Goal: Task Accomplishment & Management: Manage account settings

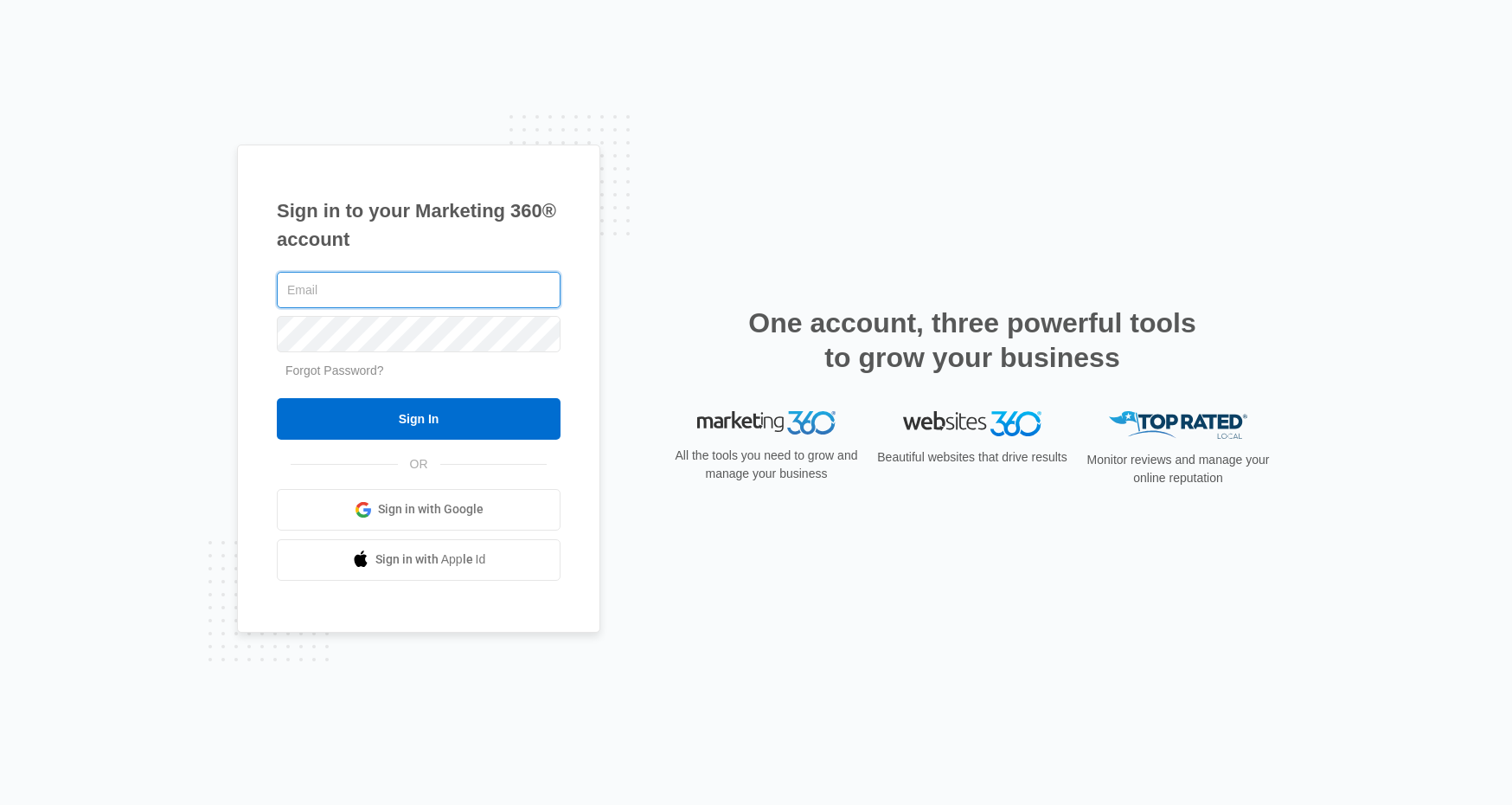
type input "[PERSON_NAME][EMAIL_ADDRESS][DOMAIN_NAME]"
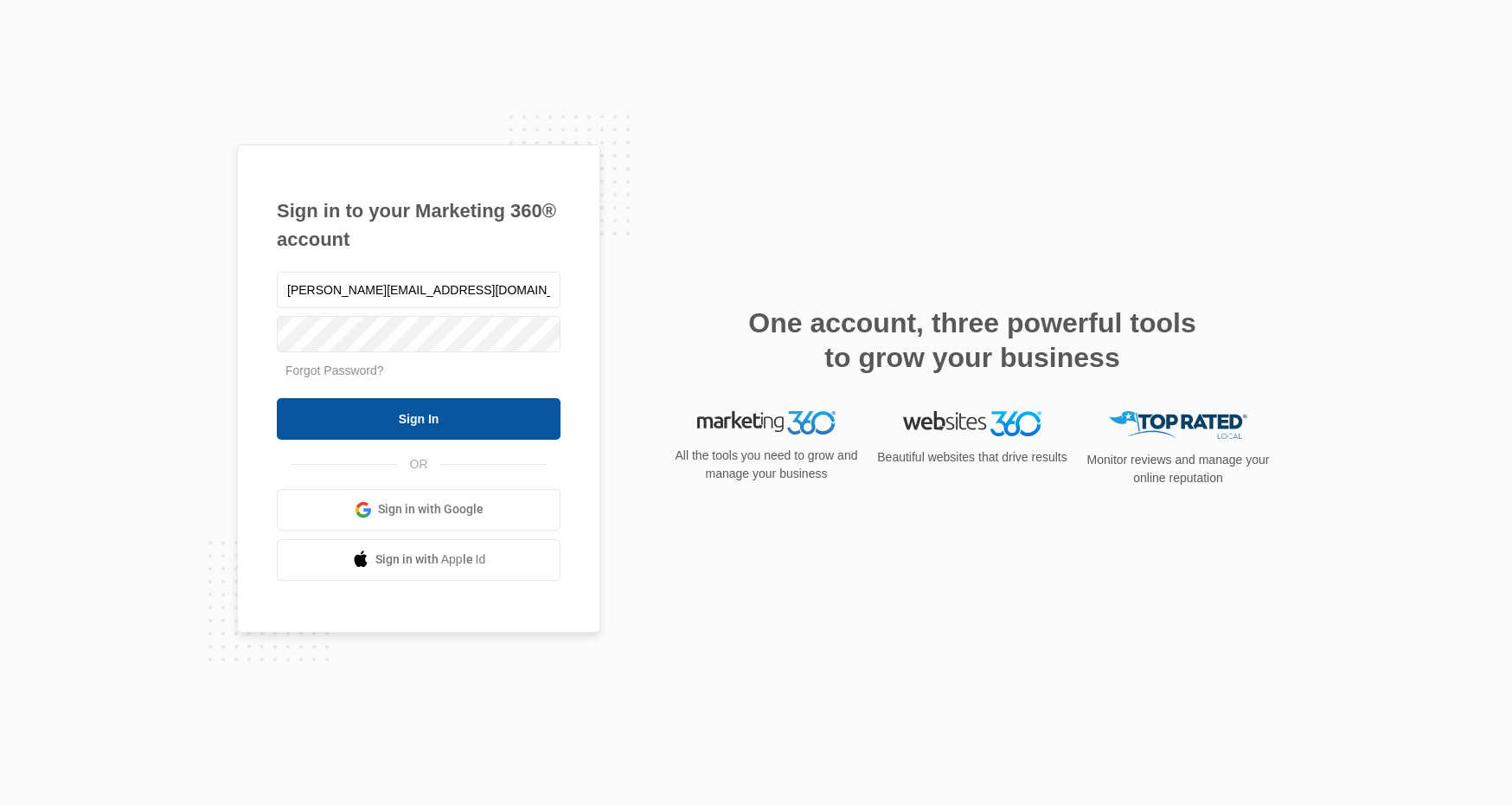
click at [414, 431] on input "Sign In" at bounding box center [419, 418] width 284 height 42
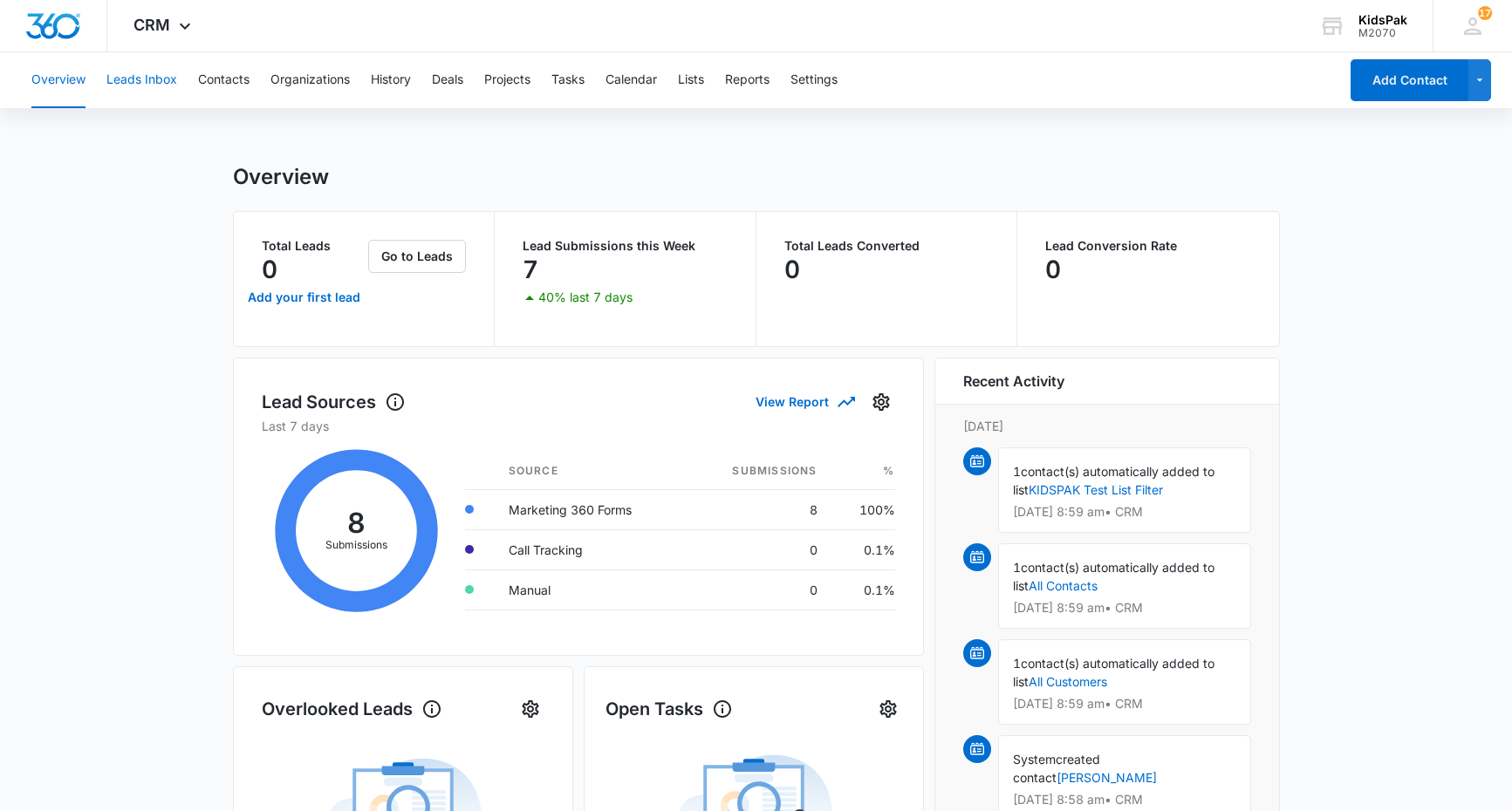
click at [125, 75] on button "Leads Inbox" at bounding box center [142, 79] width 71 height 56
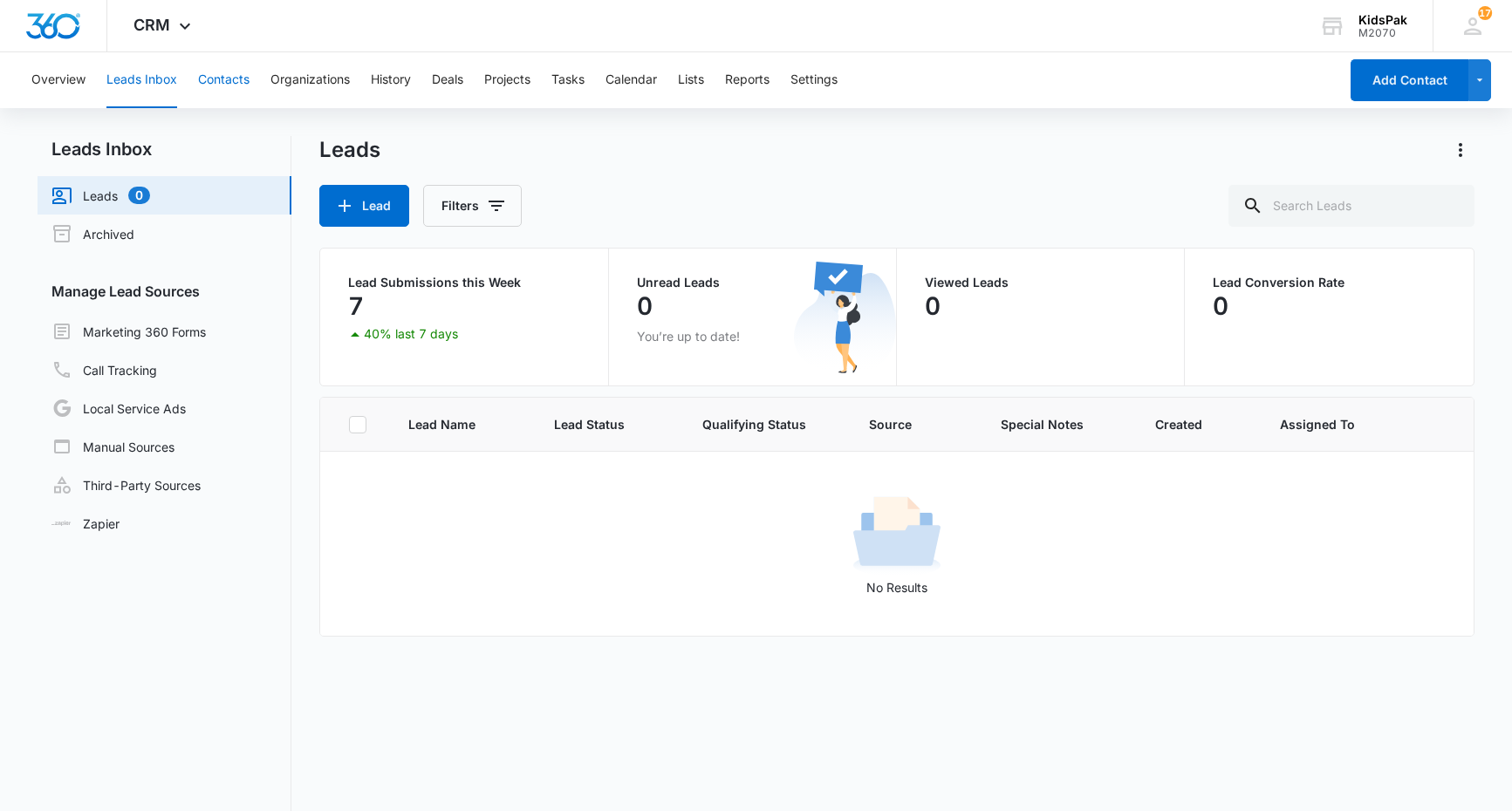
click at [245, 83] on button "Contacts" at bounding box center [223, 79] width 52 height 56
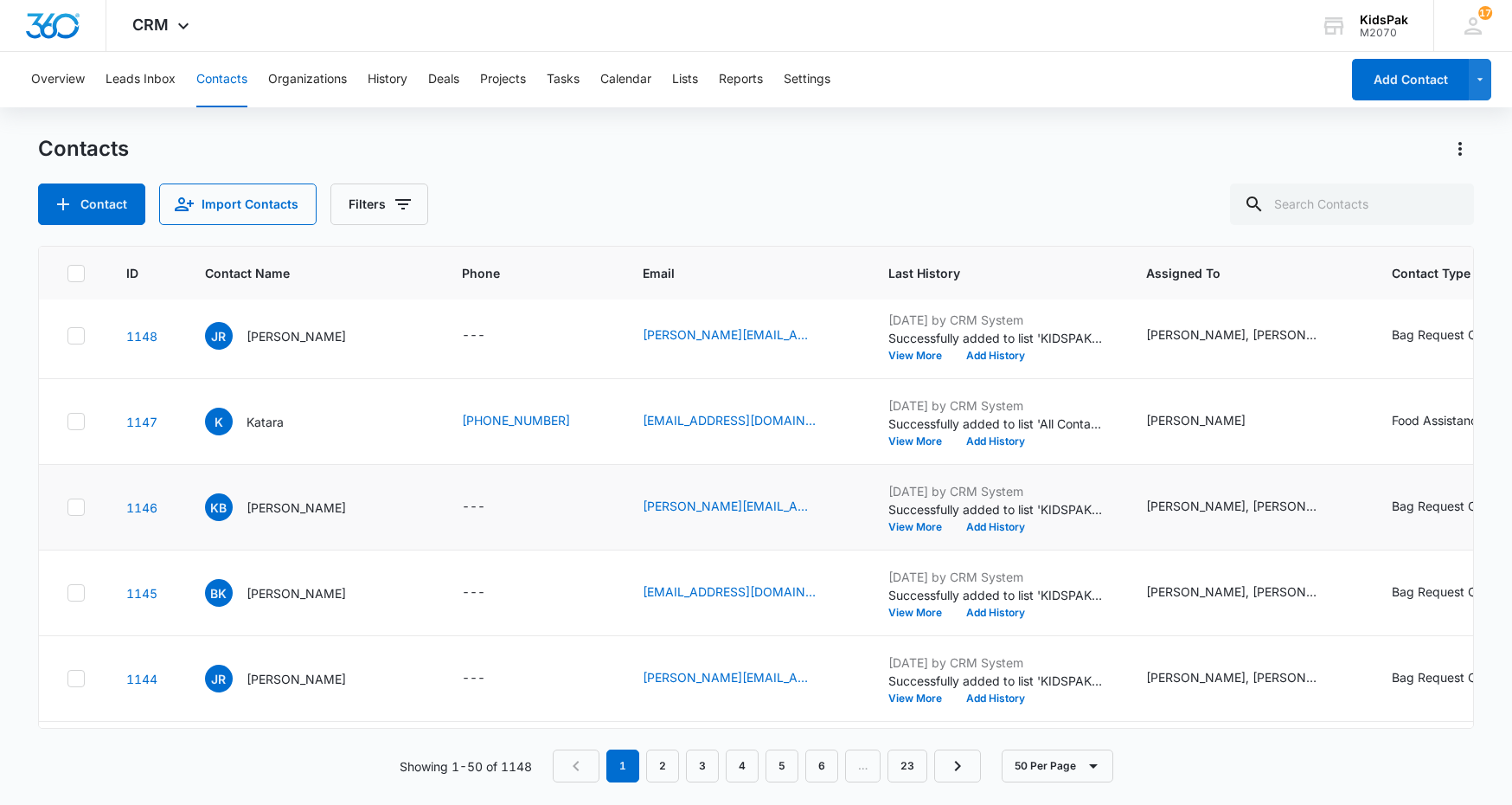
scroll to position [173, 0]
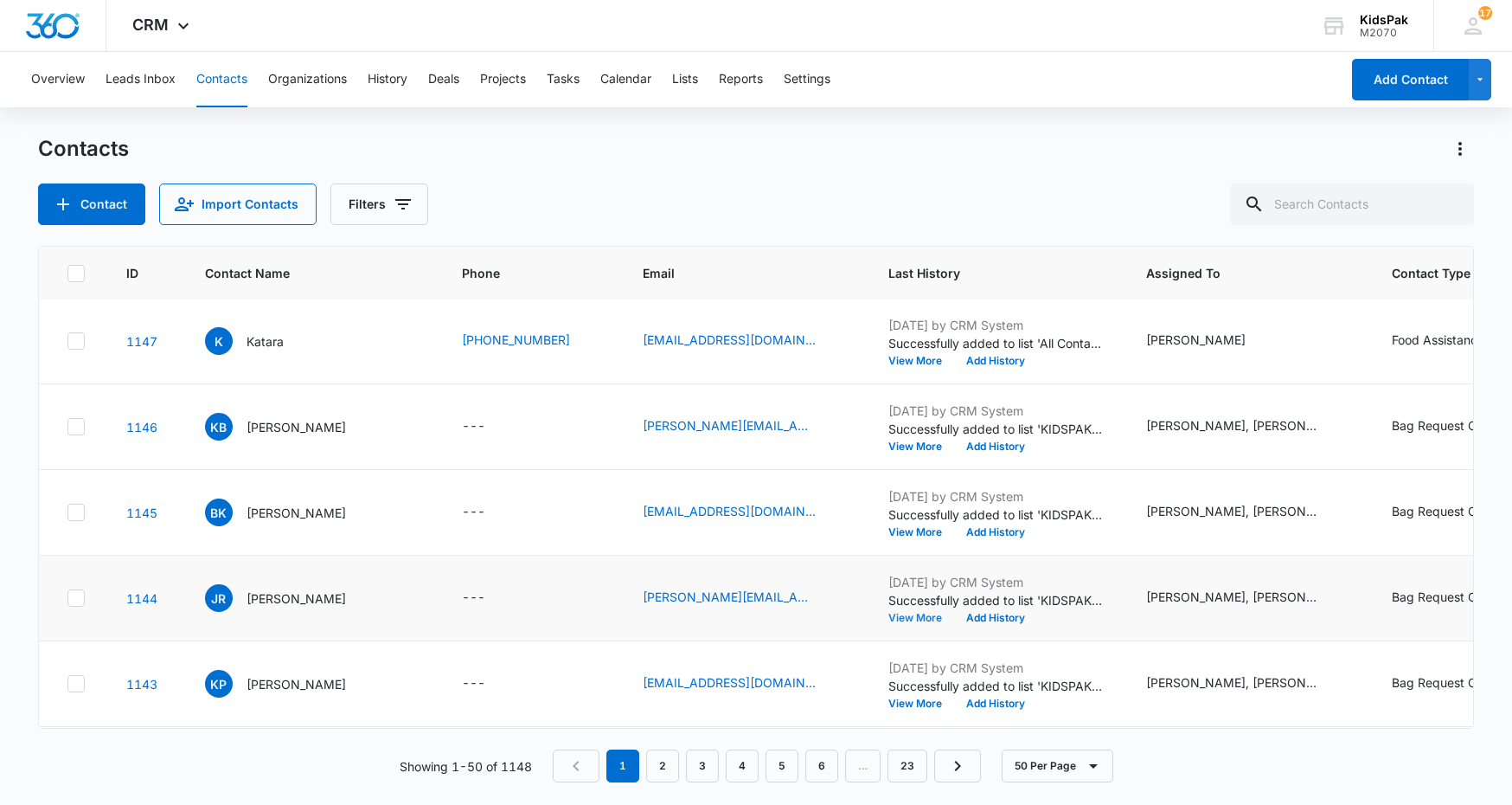
click at [916, 618] on button "View More" at bounding box center [921, 617] width 66 height 11
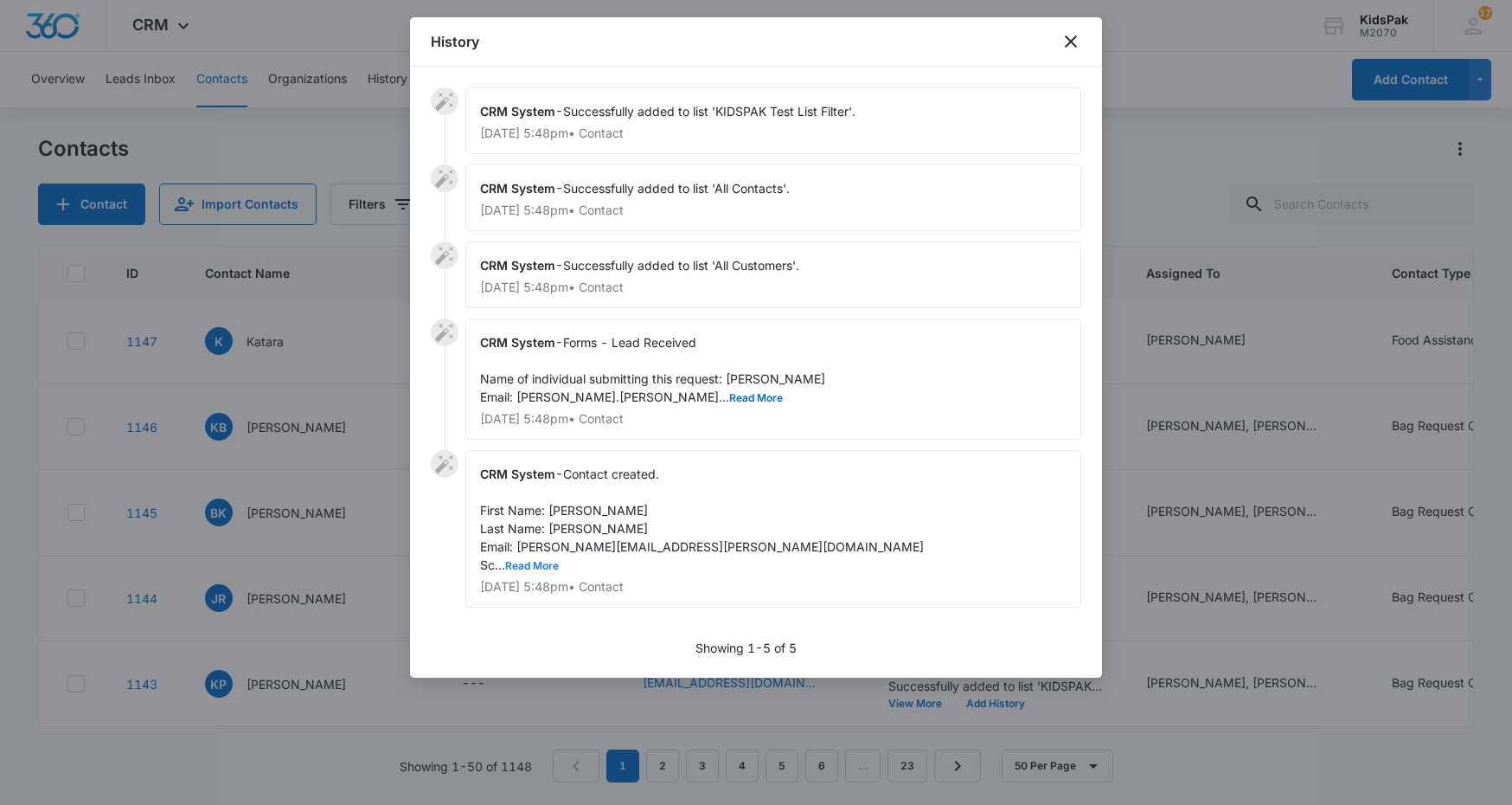
click at [545, 565] on button "Read More" at bounding box center [532, 566] width 53 height 11
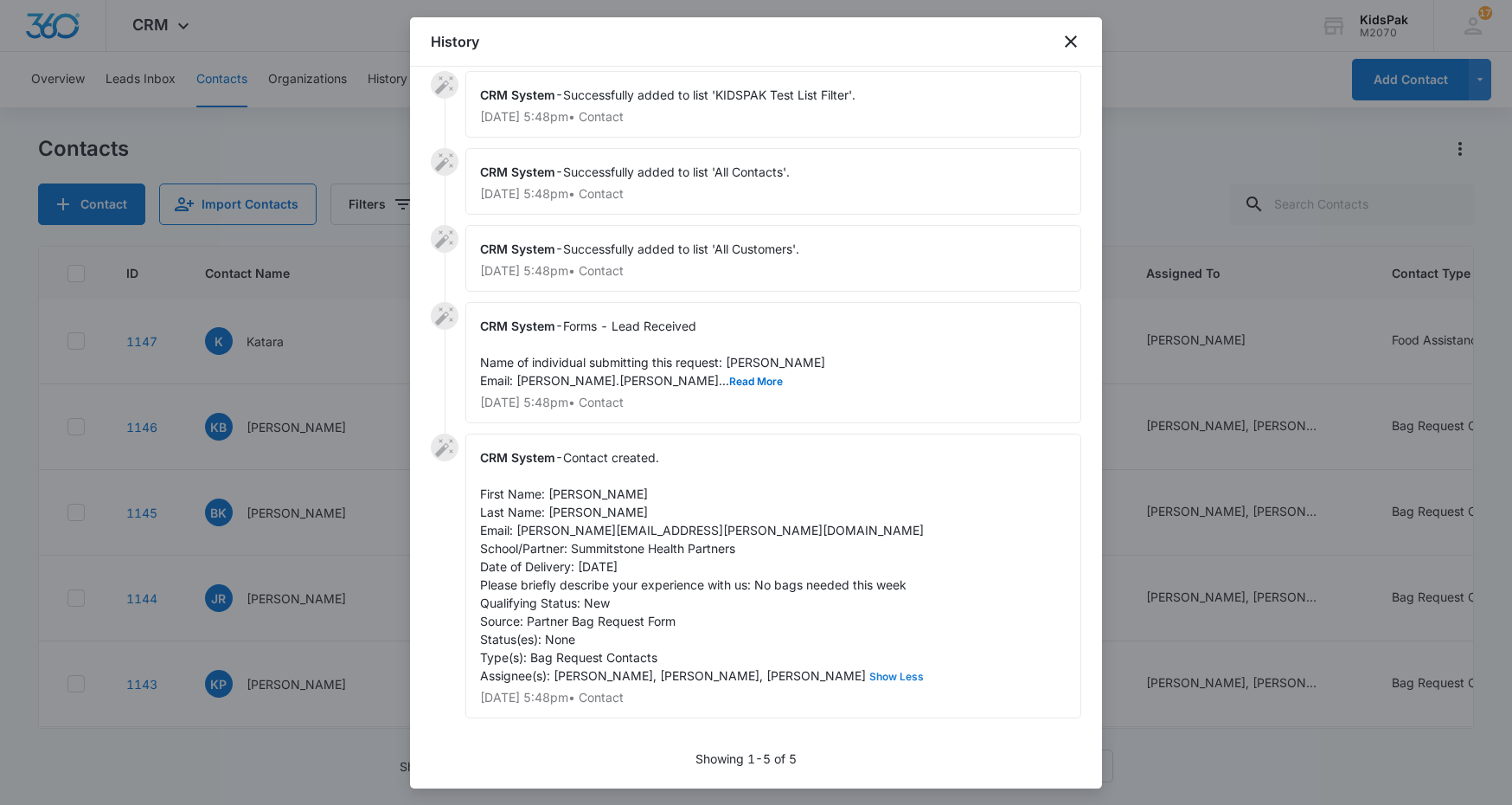
scroll to position [0, 0]
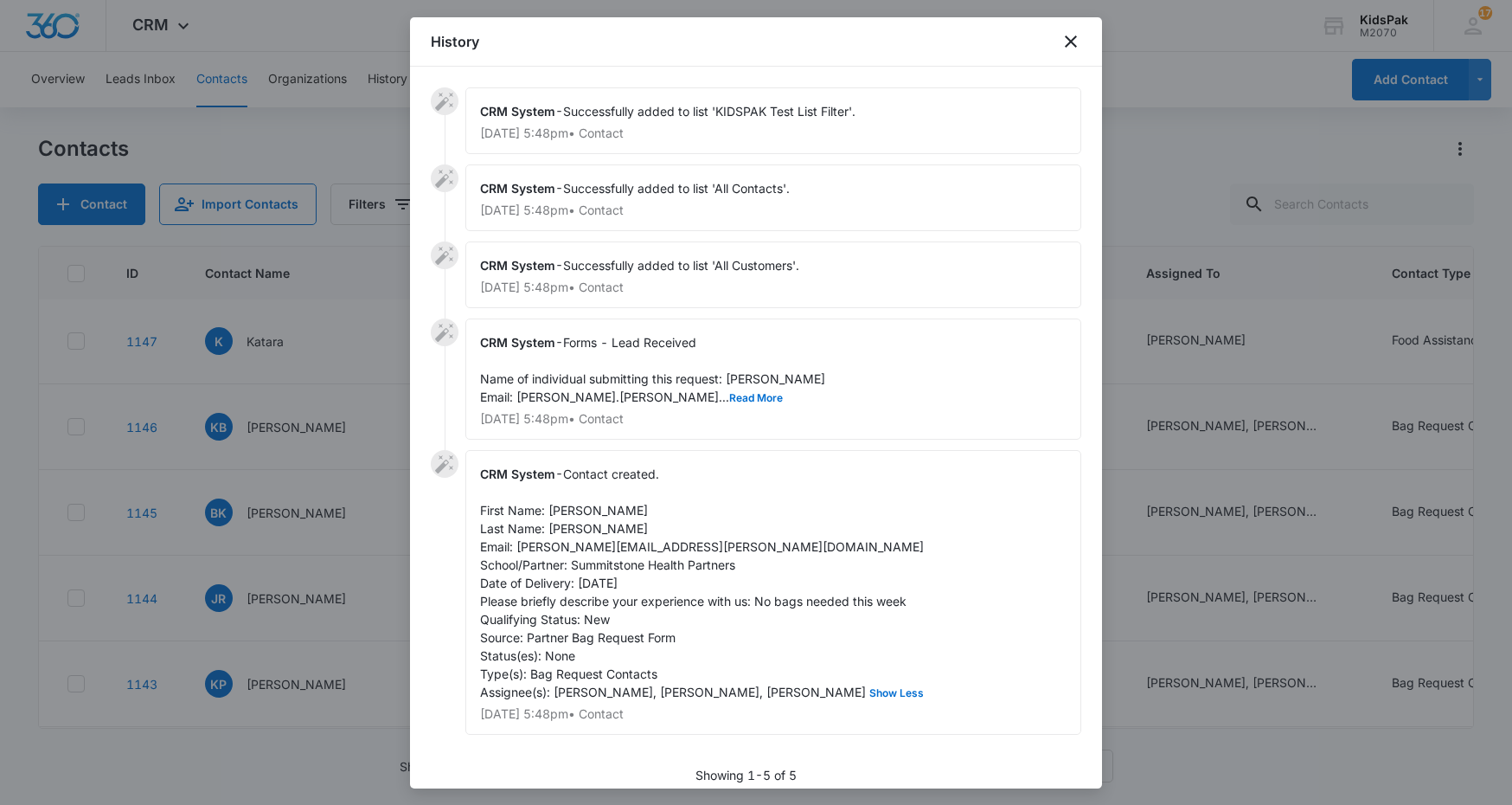
click at [634, 389] on div "CRM System - Forms - Lead Received Name of individual submitting this request: …" at bounding box center [773, 379] width 616 height 122
click at [729, 402] on button "Read More" at bounding box center [755, 398] width 53 height 11
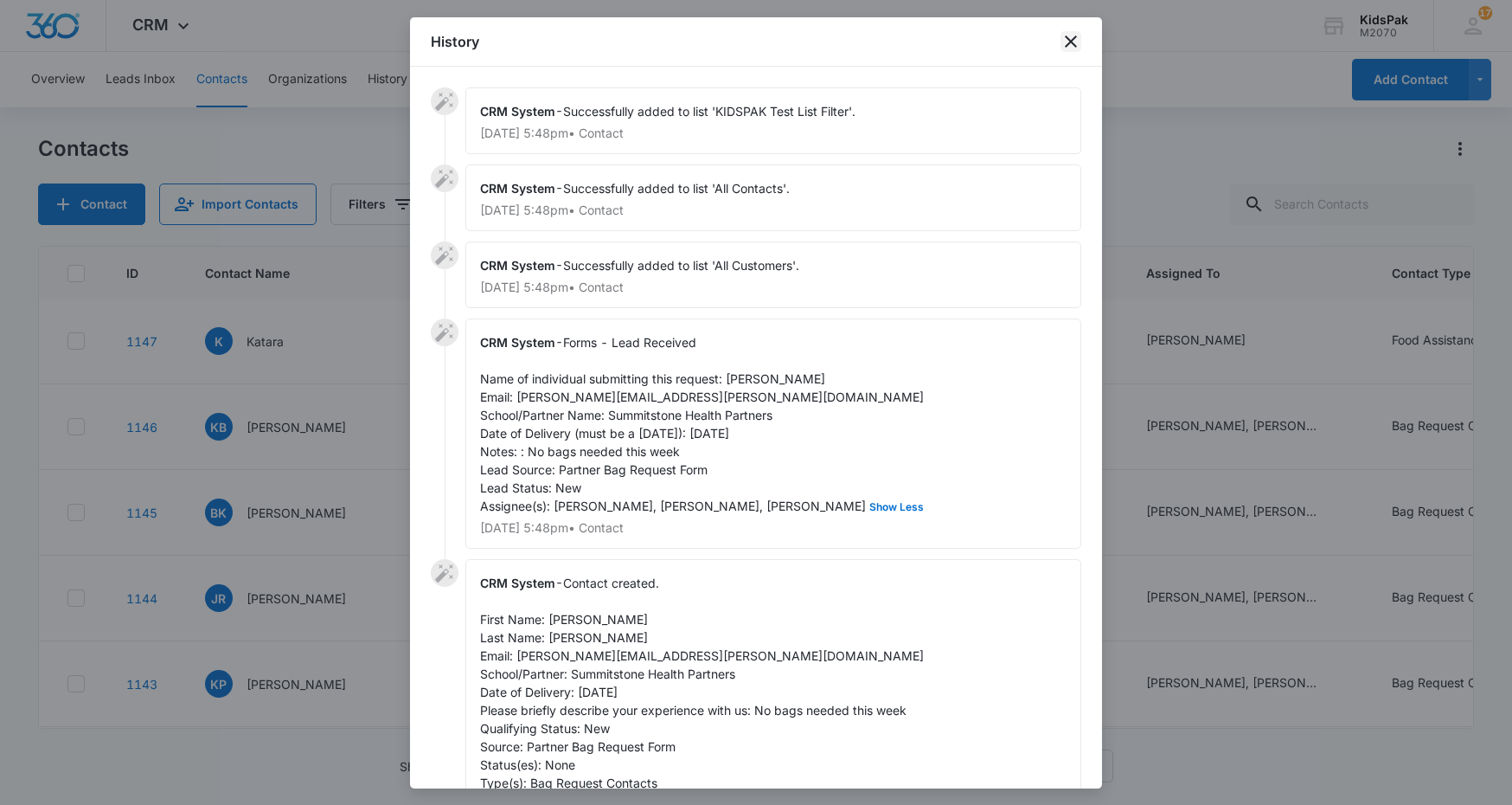
click at [1067, 35] on icon "close" at bounding box center [1070, 41] width 20 height 20
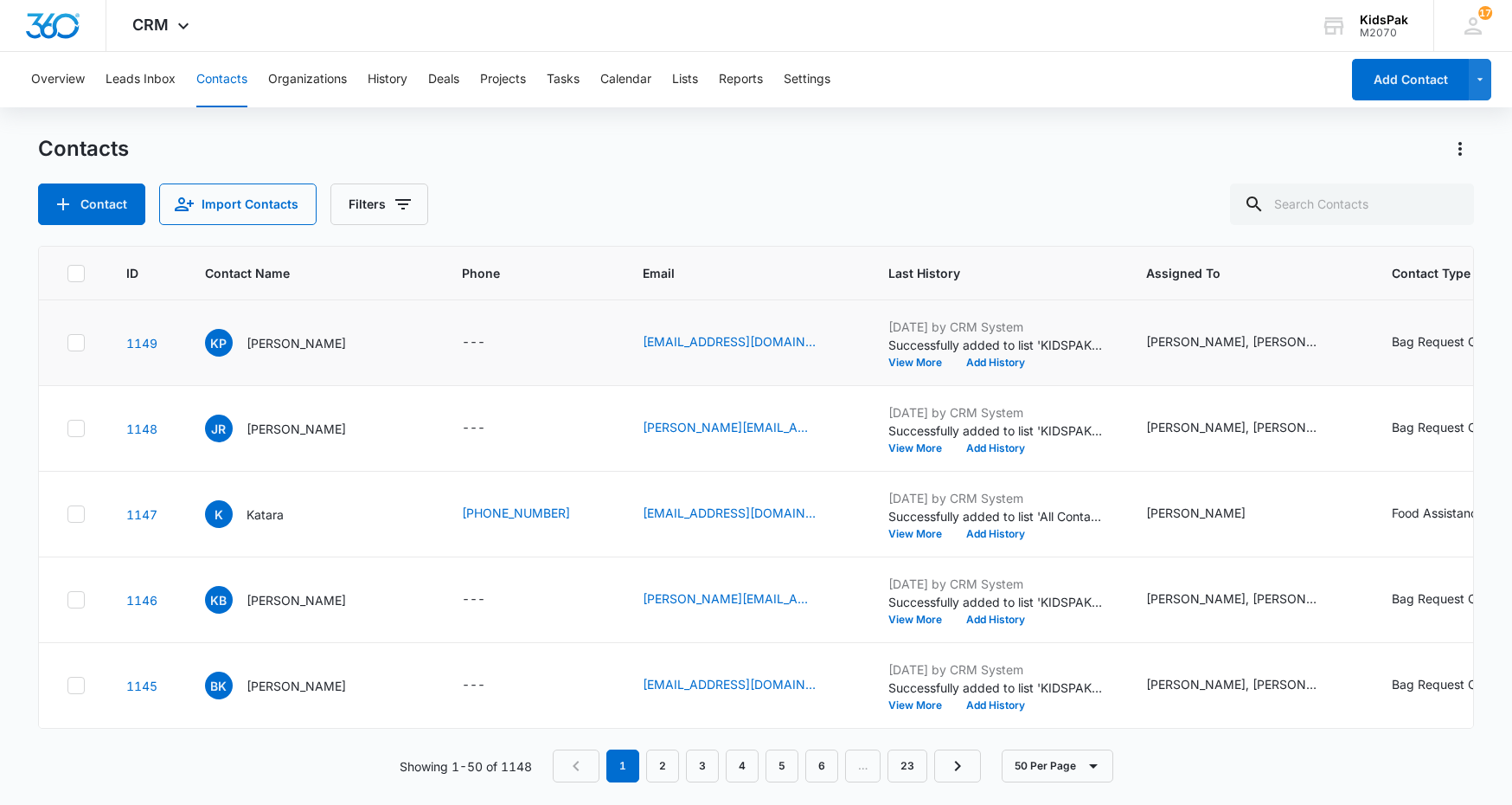
click at [70, 335] on icon at bounding box center [76, 342] width 16 height 16
click at [67, 342] on input "checkbox" at bounding box center [67, 342] width 1 height 1
checkbox input "true"
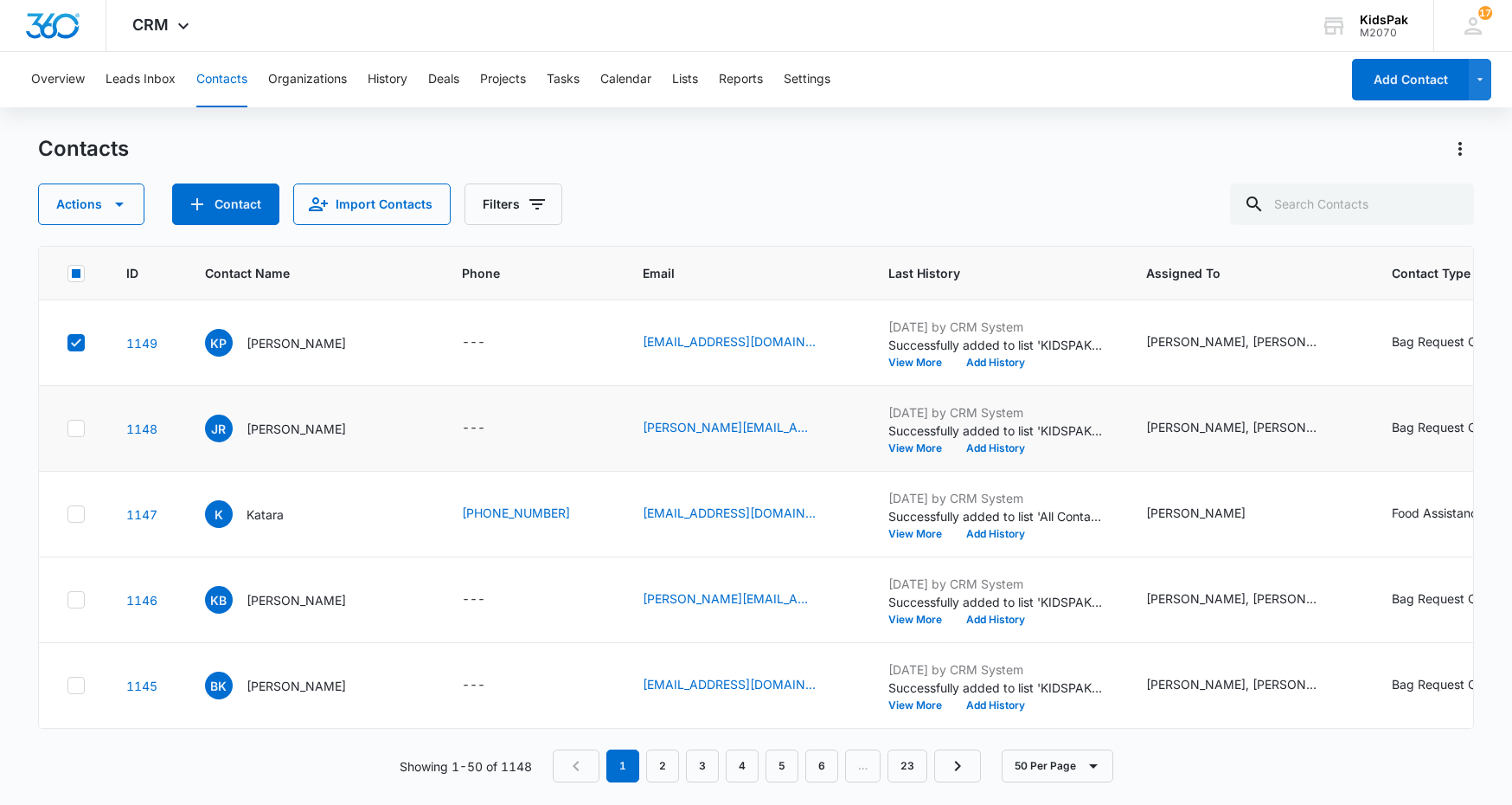
click at [77, 428] on icon at bounding box center [76, 428] width 11 height 8
click at [67, 429] on input "checkbox" at bounding box center [67, 429] width 1 height 1
checkbox input "true"
click at [77, 517] on icon at bounding box center [76, 514] width 16 height 16
click at [67, 515] on input "checkbox" at bounding box center [67, 514] width 1 height 1
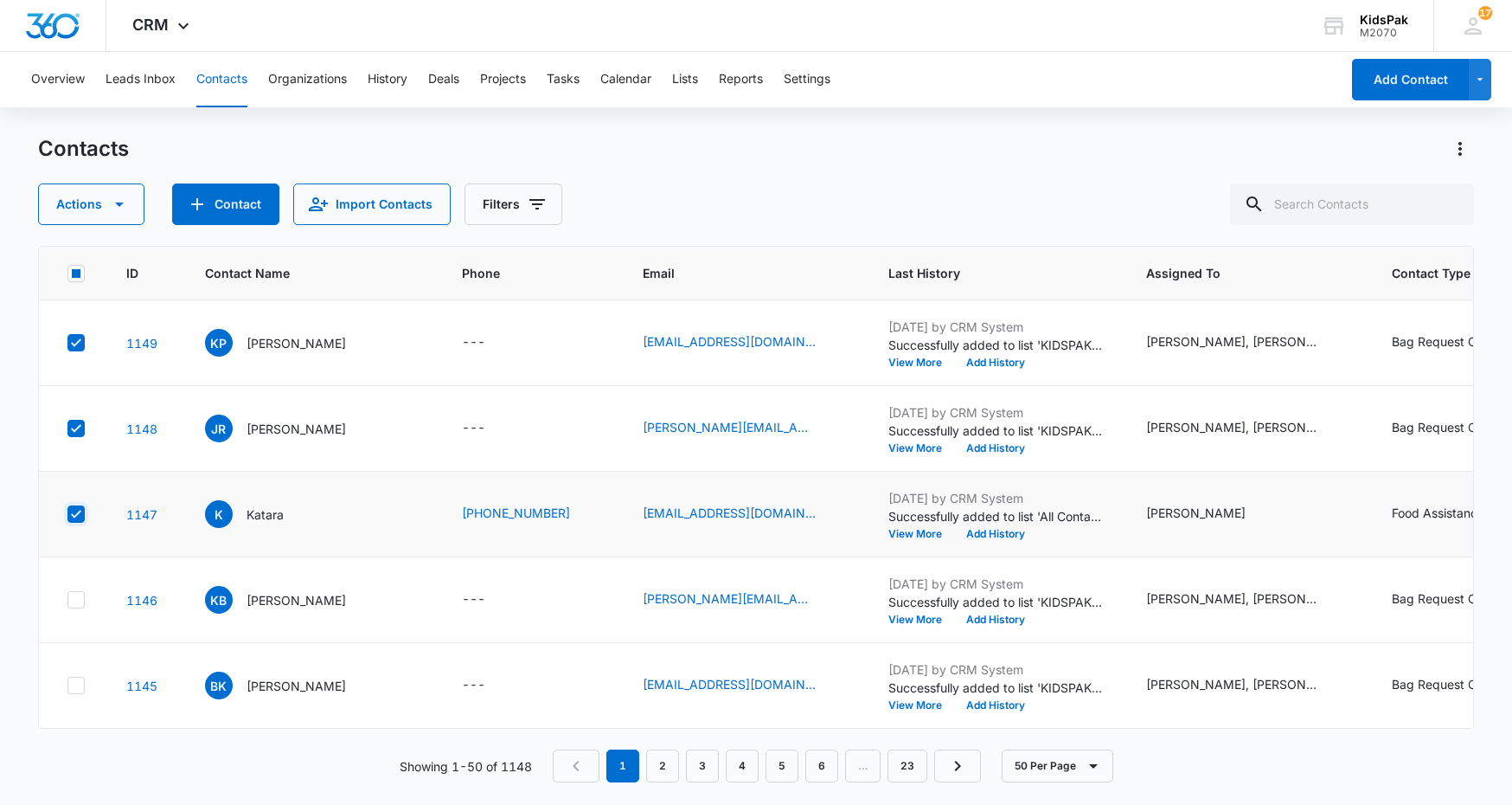
checkbox input "true"
click at [77, 600] on icon at bounding box center [76, 599] width 11 height 8
click at [67, 600] on input "checkbox" at bounding box center [67, 600] width 1 height 1
checkbox input "true"
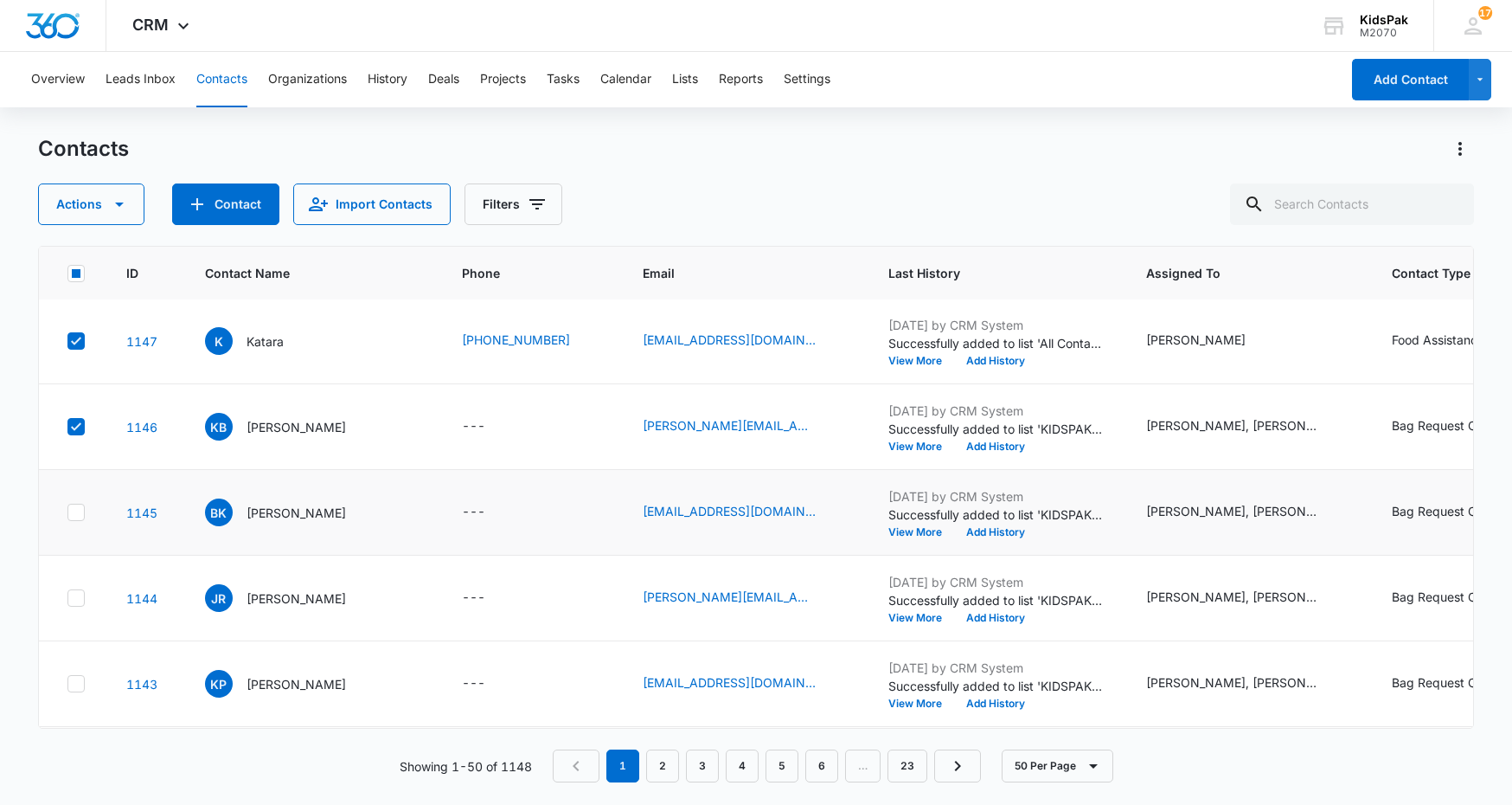
click at [74, 514] on icon at bounding box center [76, 511] width 11 height 8
click at [67, 513] on input "checkbox" at bounding box center [67, 512] width 1 height 1
checkbox input "true"
click at [122, 204] on icon "button" at bounding box center [119, 203] width 20 height 20
click at [85, 261] on div "Export" at bounding box center [98, 260] width 78 height 12
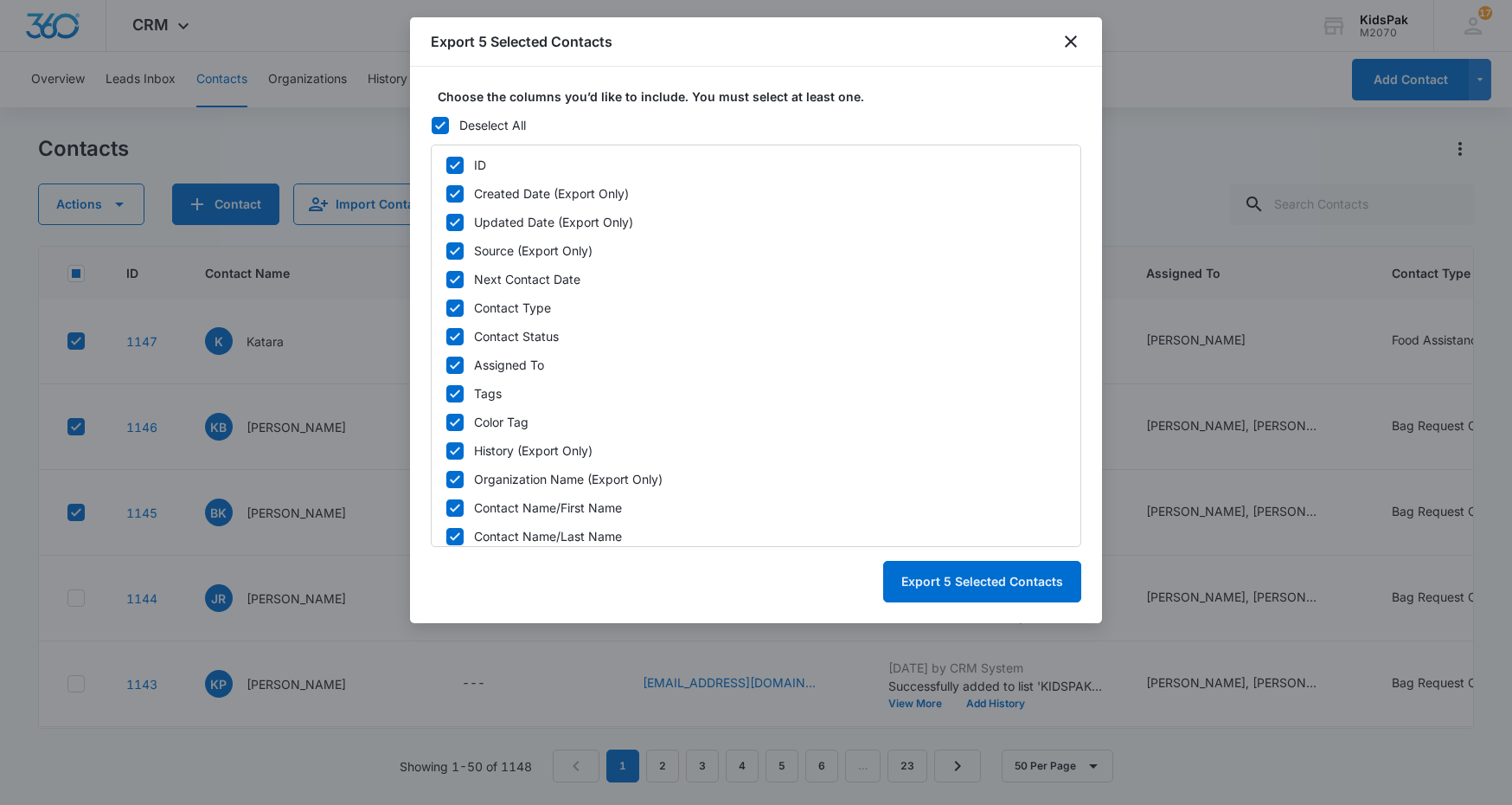
click at [438, 122] on icon at bounding box center [440, 125] width 16 height 16
click at [431, 122] on input "Deselect All" at bounding box center [430, 125] width 1 height 12
checkbox input "false"
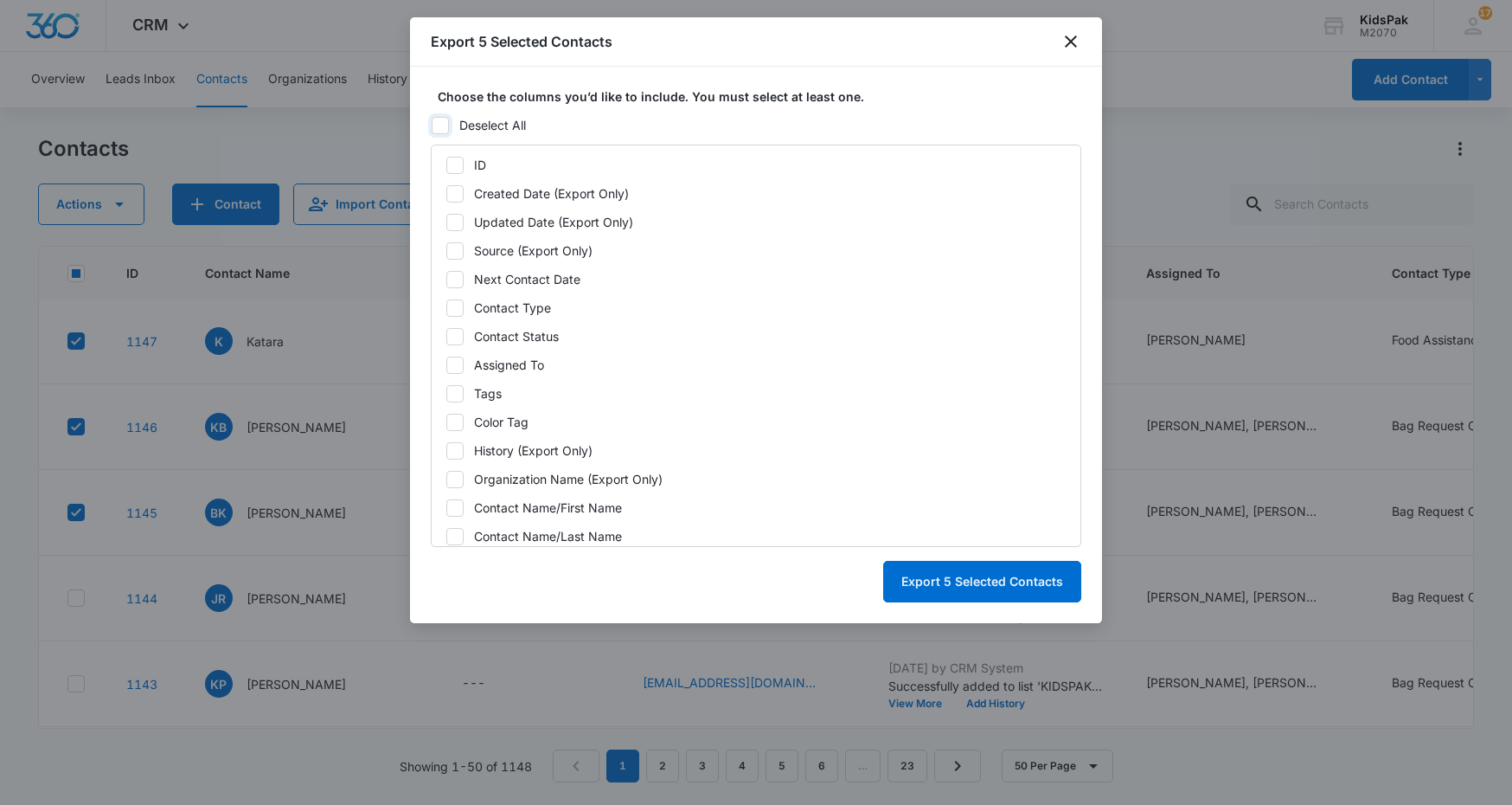
checkbox input "false"
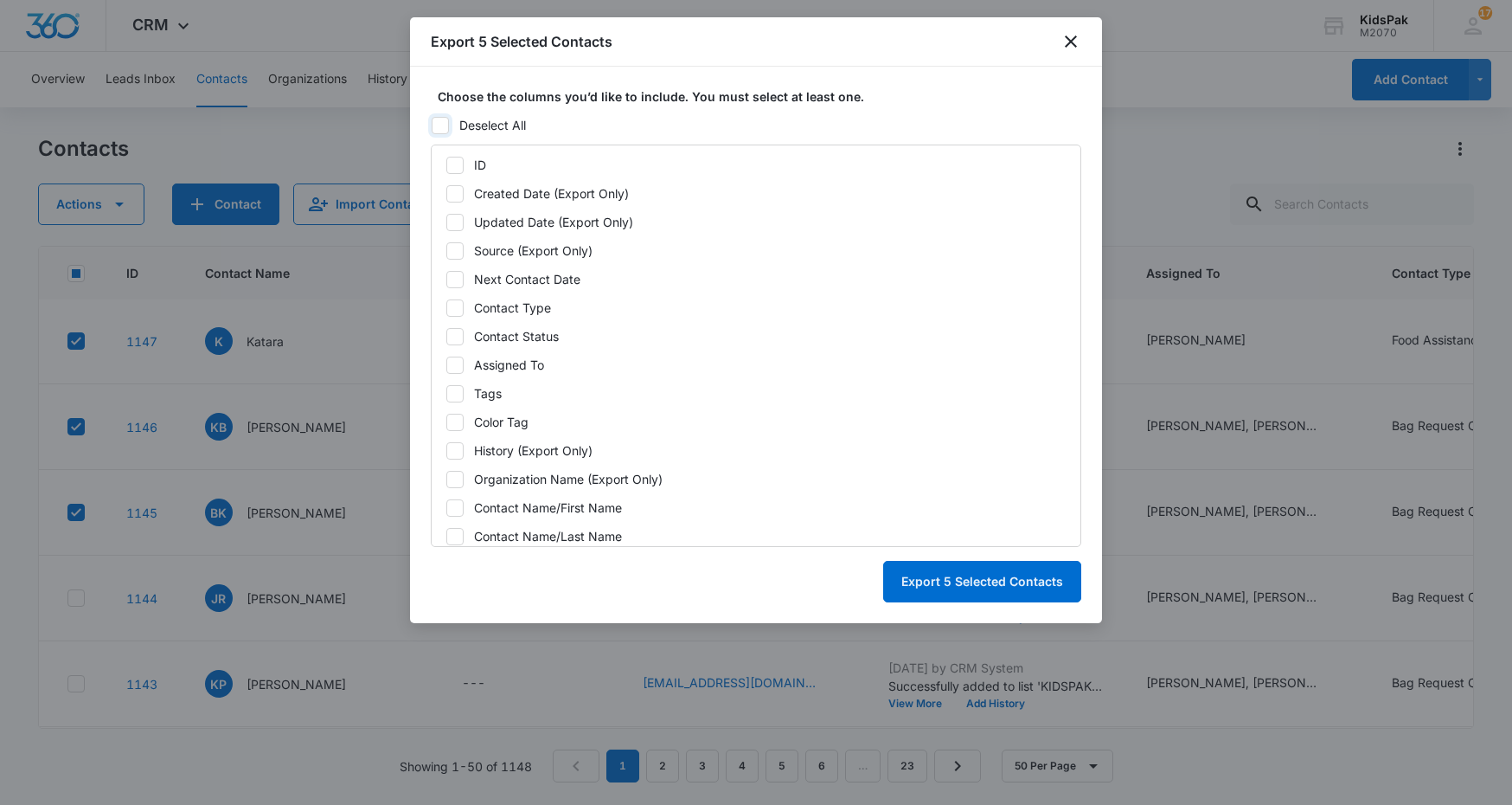
checkbox input "false"
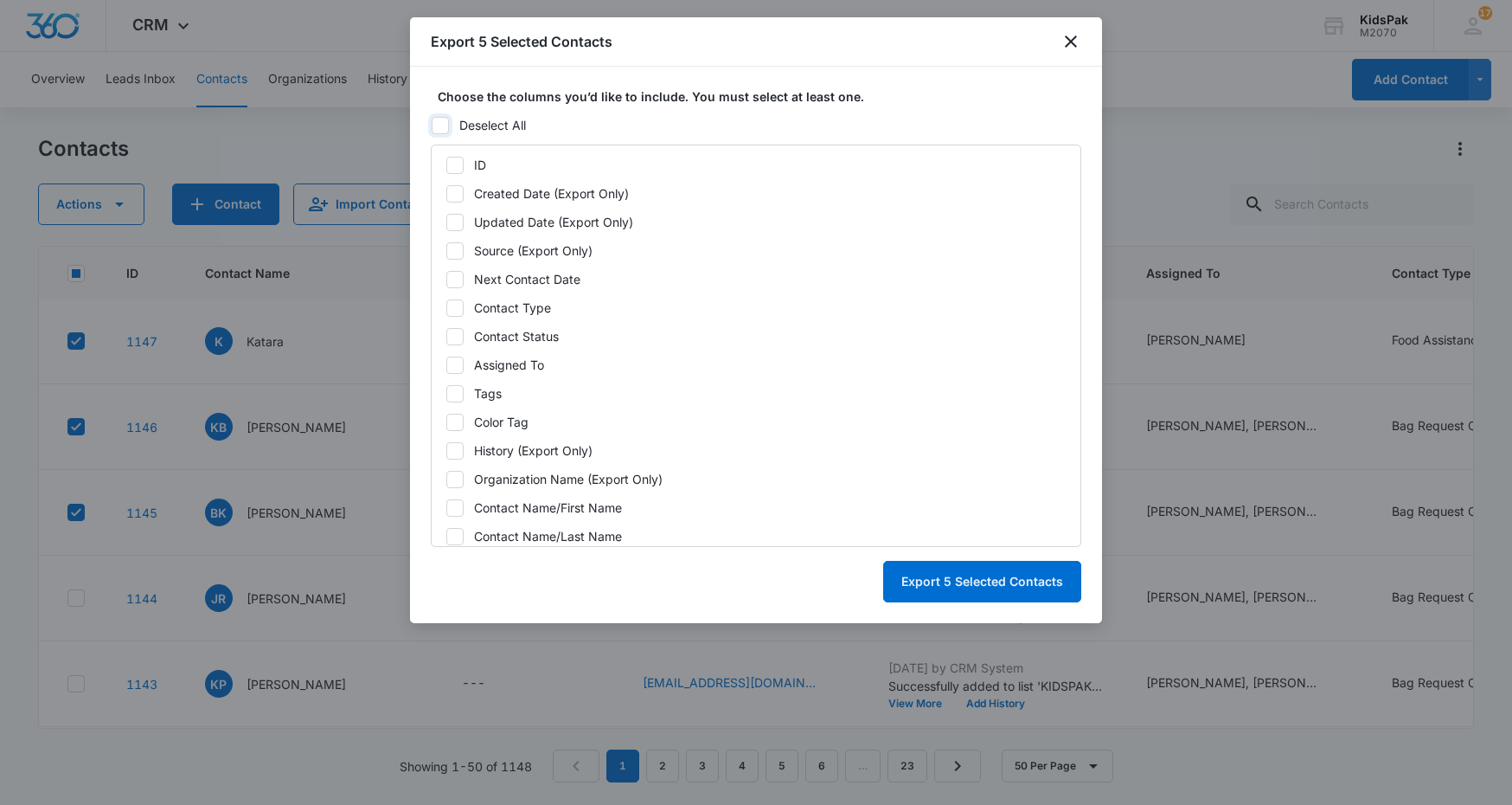
checkbox input "false"
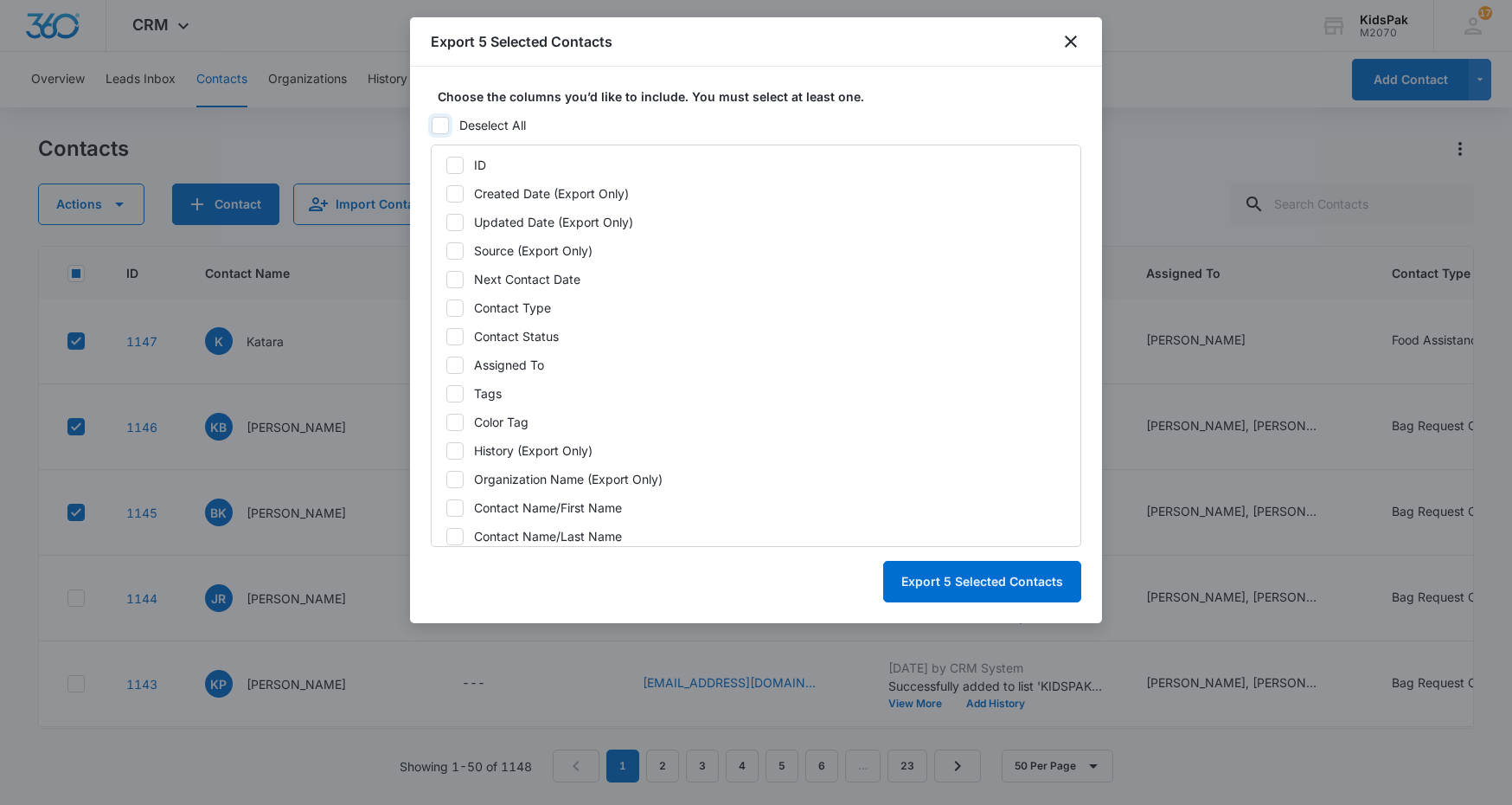
checkbox input "false"
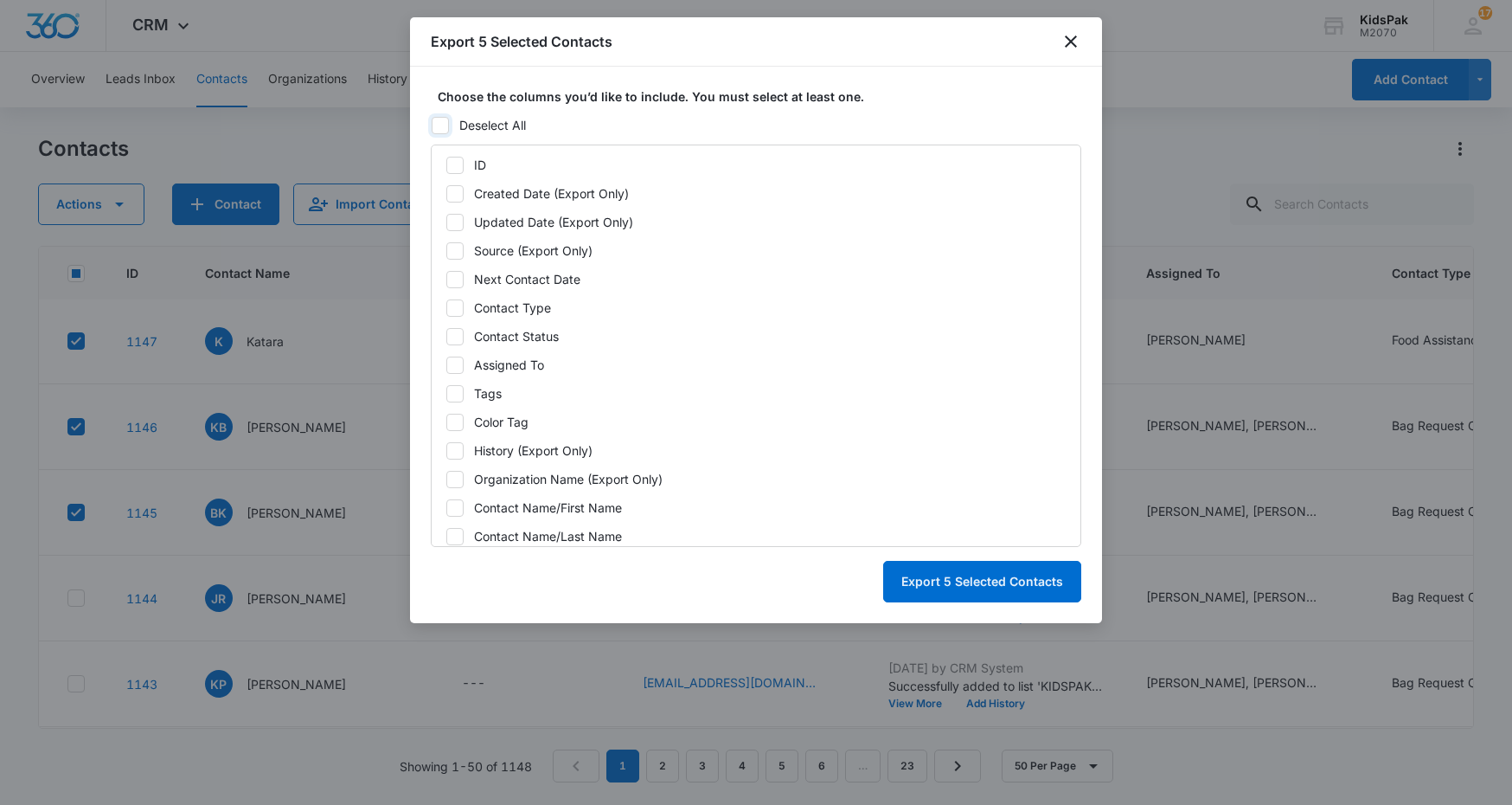
checkbox input "false"
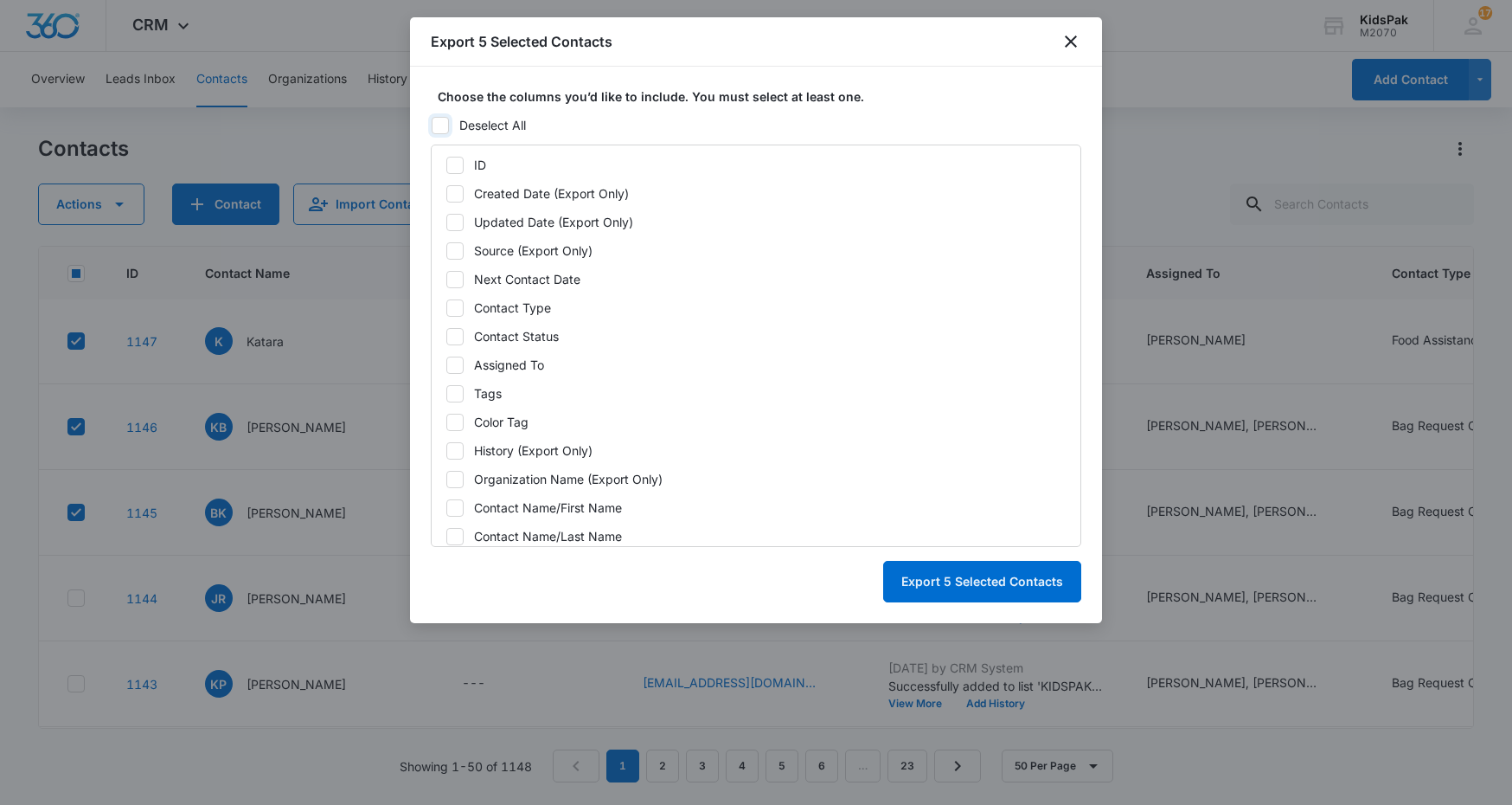
checkbox input "false"
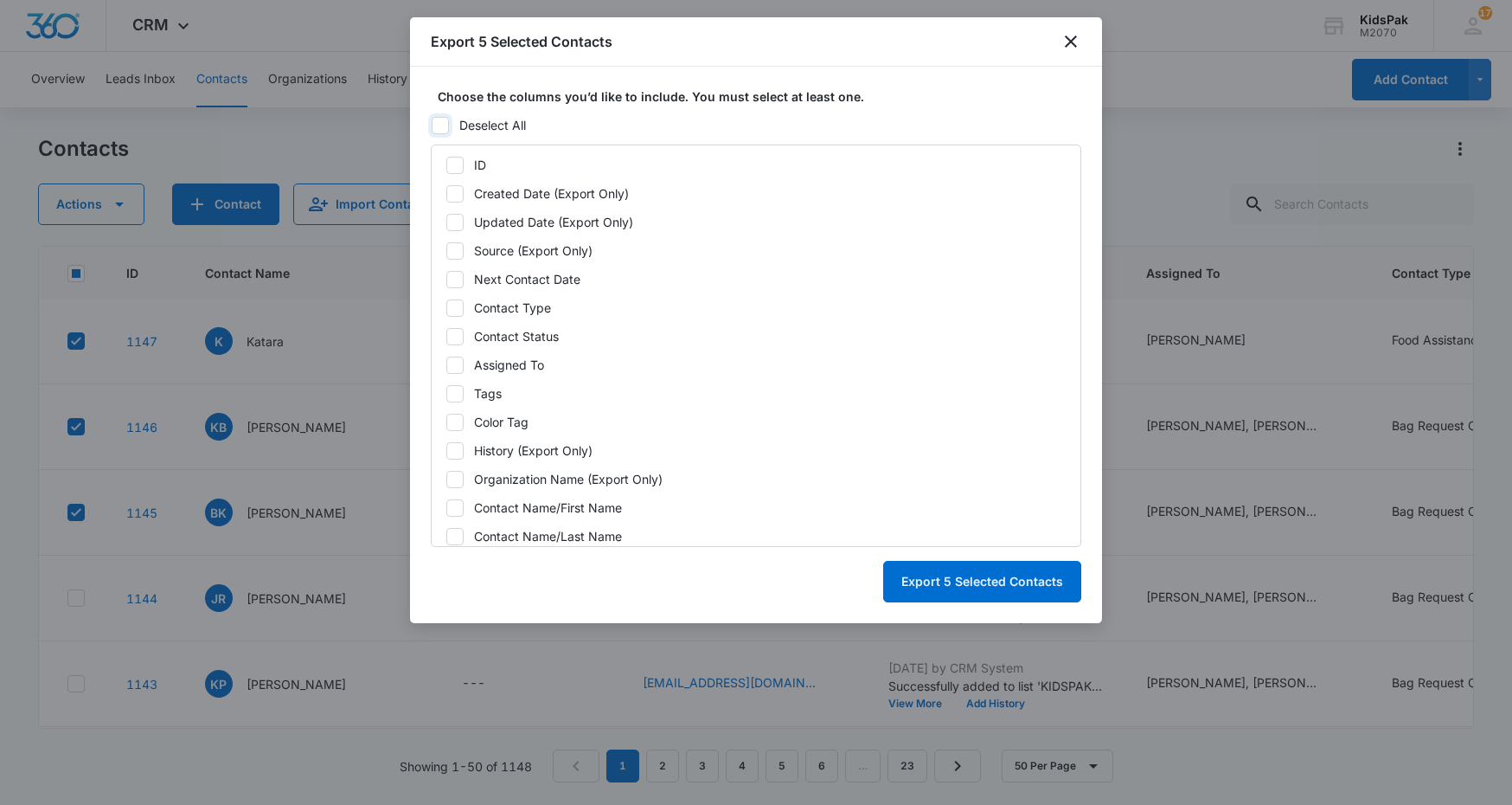
checkbox input "false"
click at [456, 169] on icon at bounding box center [455, 165] width 16 height 16
click at [446, 169] on input "ID" at bounding box center [445, 165] width 1 height 12
checkbox input "true"
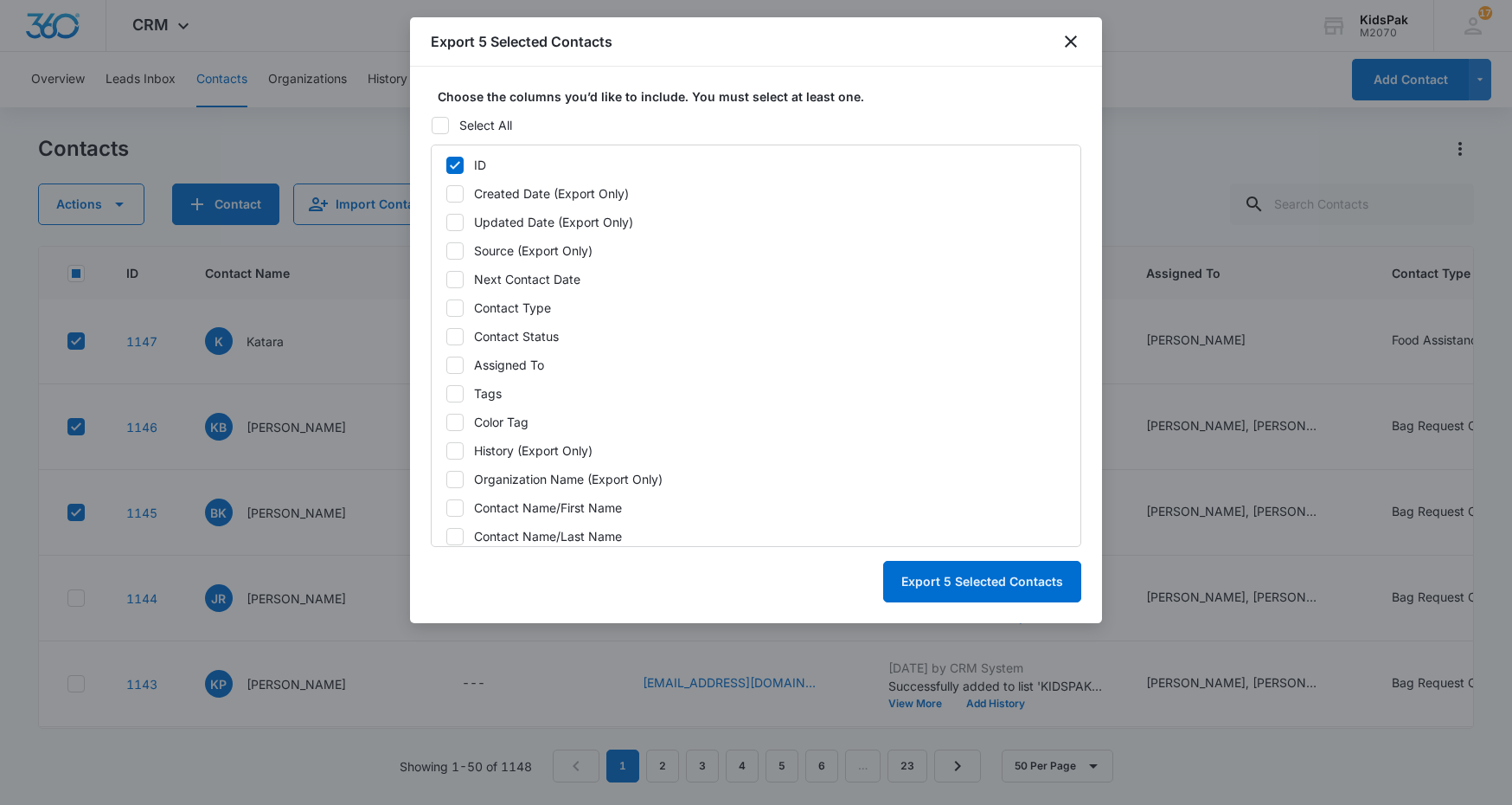
click at [455, 194] on icon at bounding box center [455, 193] width 11 height 8
click at [446, 194] on input "Created Date (Export Only)" at bounding box center [445, 193] width 1 height 12
checkbox input "true"
click at [455, 305] on icon at bounding box center [455, 308] width 16 height 16
click at [446, 305] on input "Contact Type" at bounding box center [445, 308] width 1 height 12
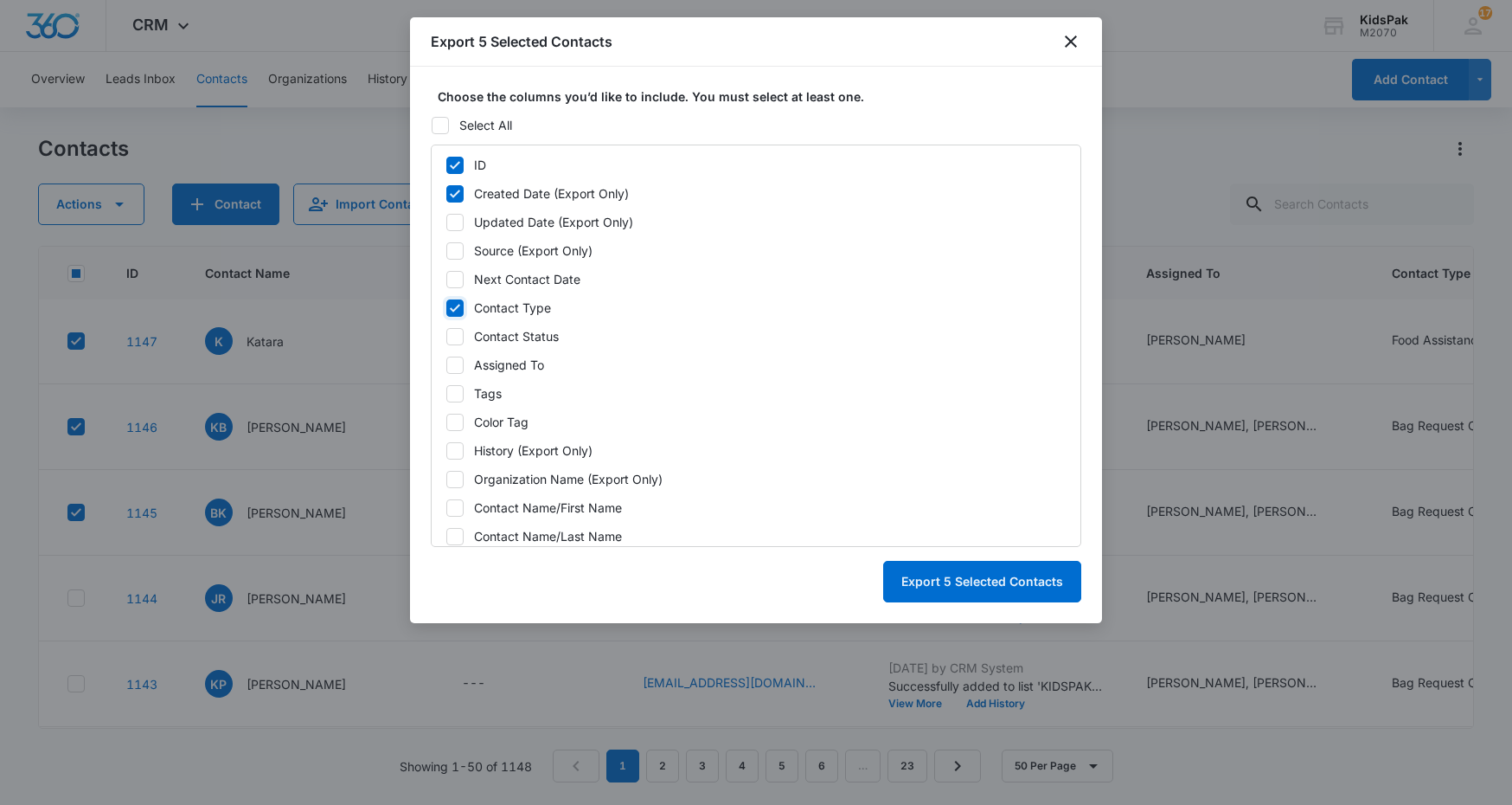
checkbox input "true"
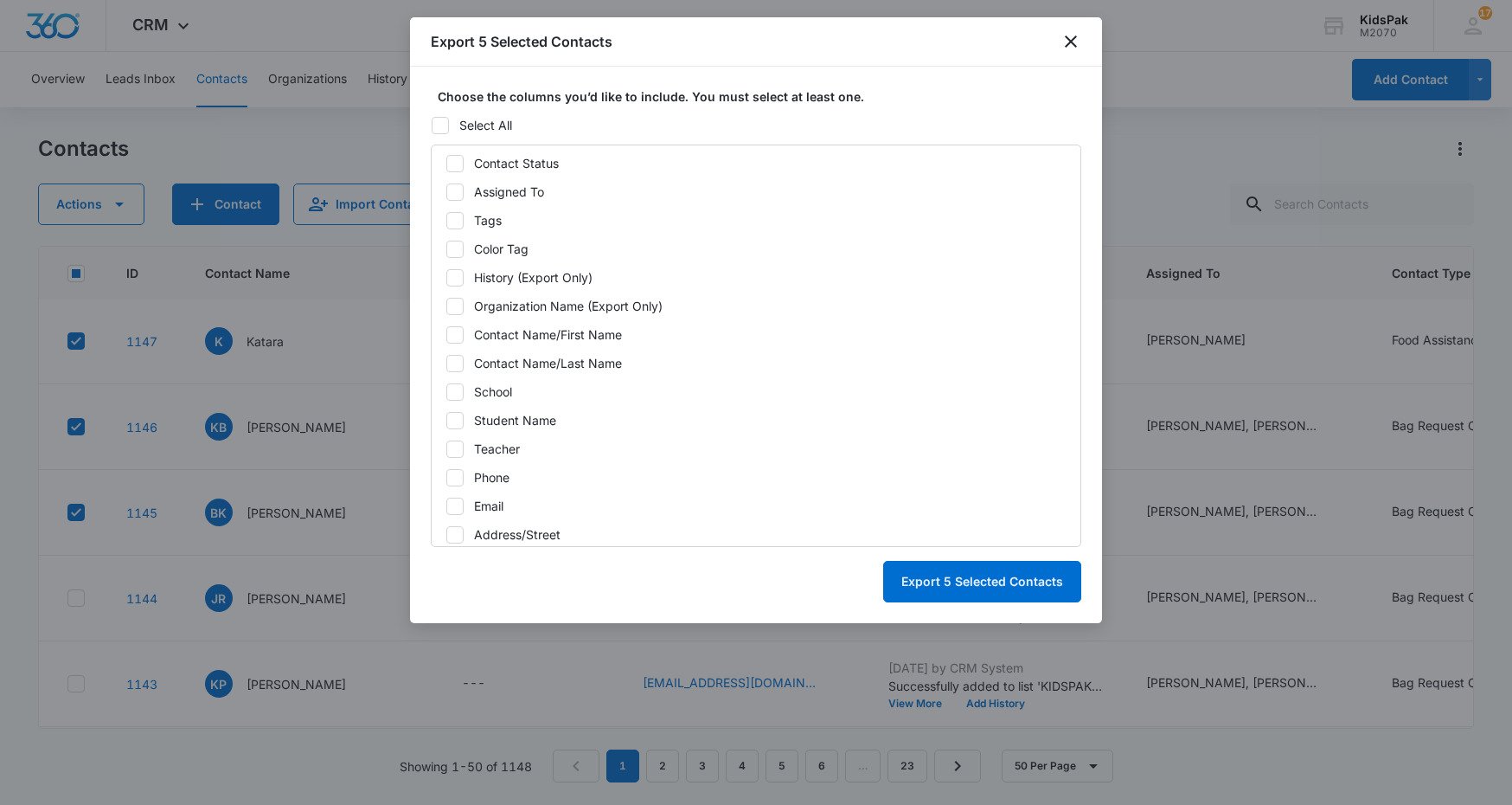
click at [458, 303] on icon at bounding box center [455, 306] width 16 height 16
click at [446, 303] on input "Organization Name (Export Only)" at bounding box center [445, 306] width 1 height 12
checkbox input "true"
click at [458, 331] on icon at bounding box center [455, 334] width 16 height 16
click at [446, 331] on input "Contact Name/First Name" at bounding box center [445, 334] width 1 height 12
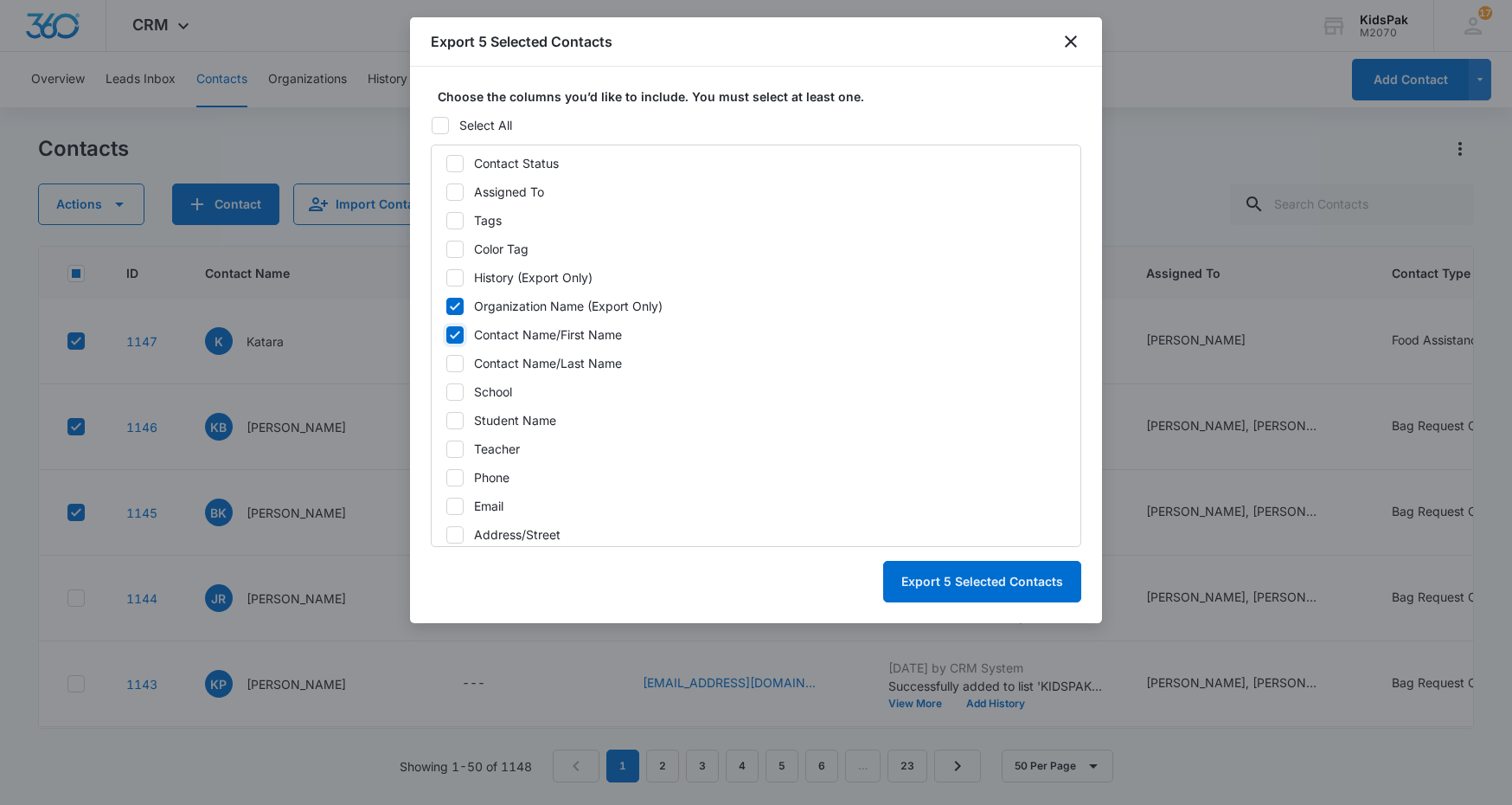
checkbox input "true"
click at [456, 365] on icon at bounding box center [455, 363] width 11 height 8
click at [446, 365] on input "Contact Name/Last Name" at bounding box center [445, 364] width 1 height 12
checkbox input "true"
click at [460, 398] on icon at bounding box center [455, 392] width 16 height 16
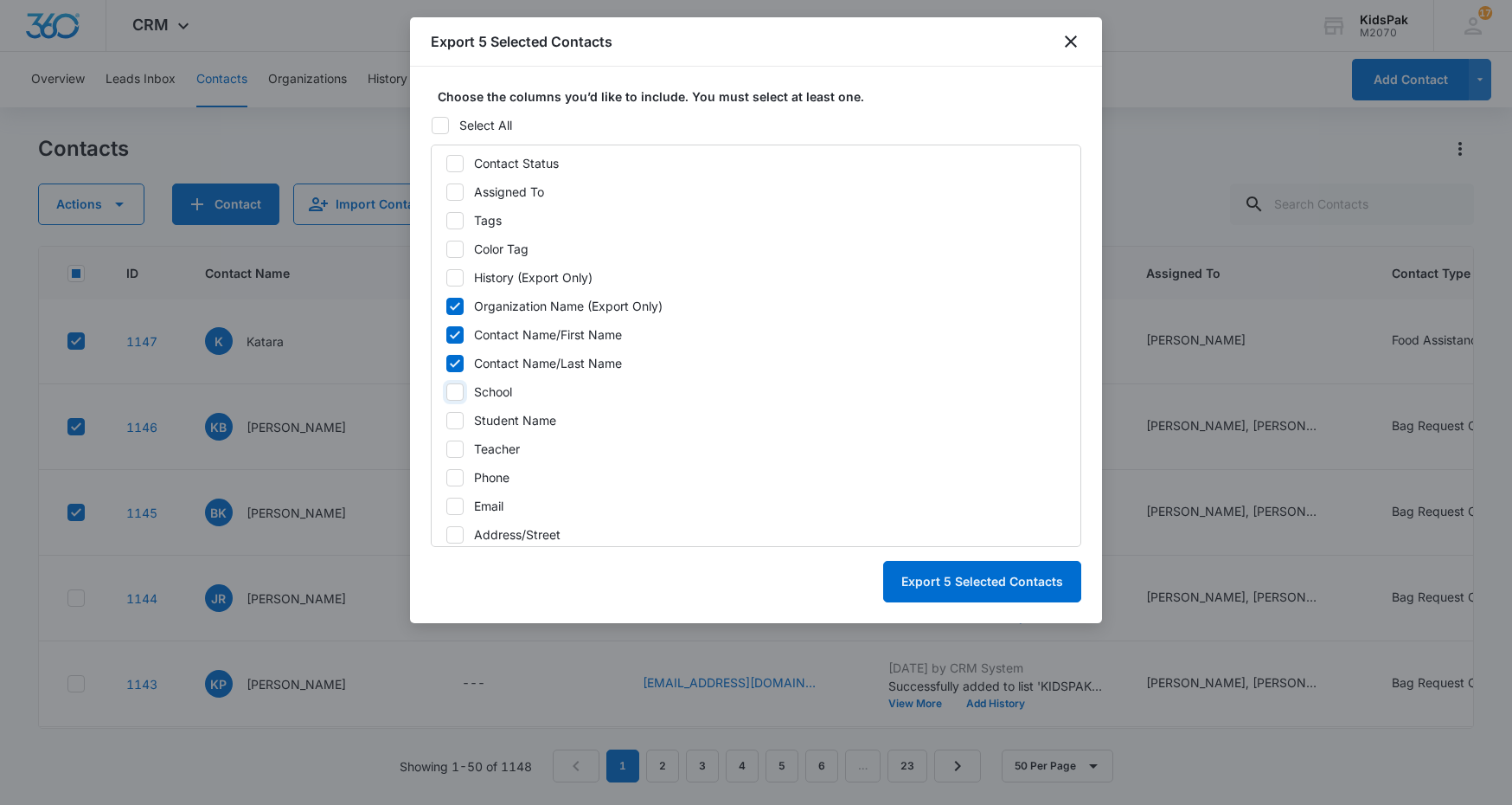
click at [446, 398] on input "School" at bounding box center [445, 392] width 1 height 12
checkbox input "true"
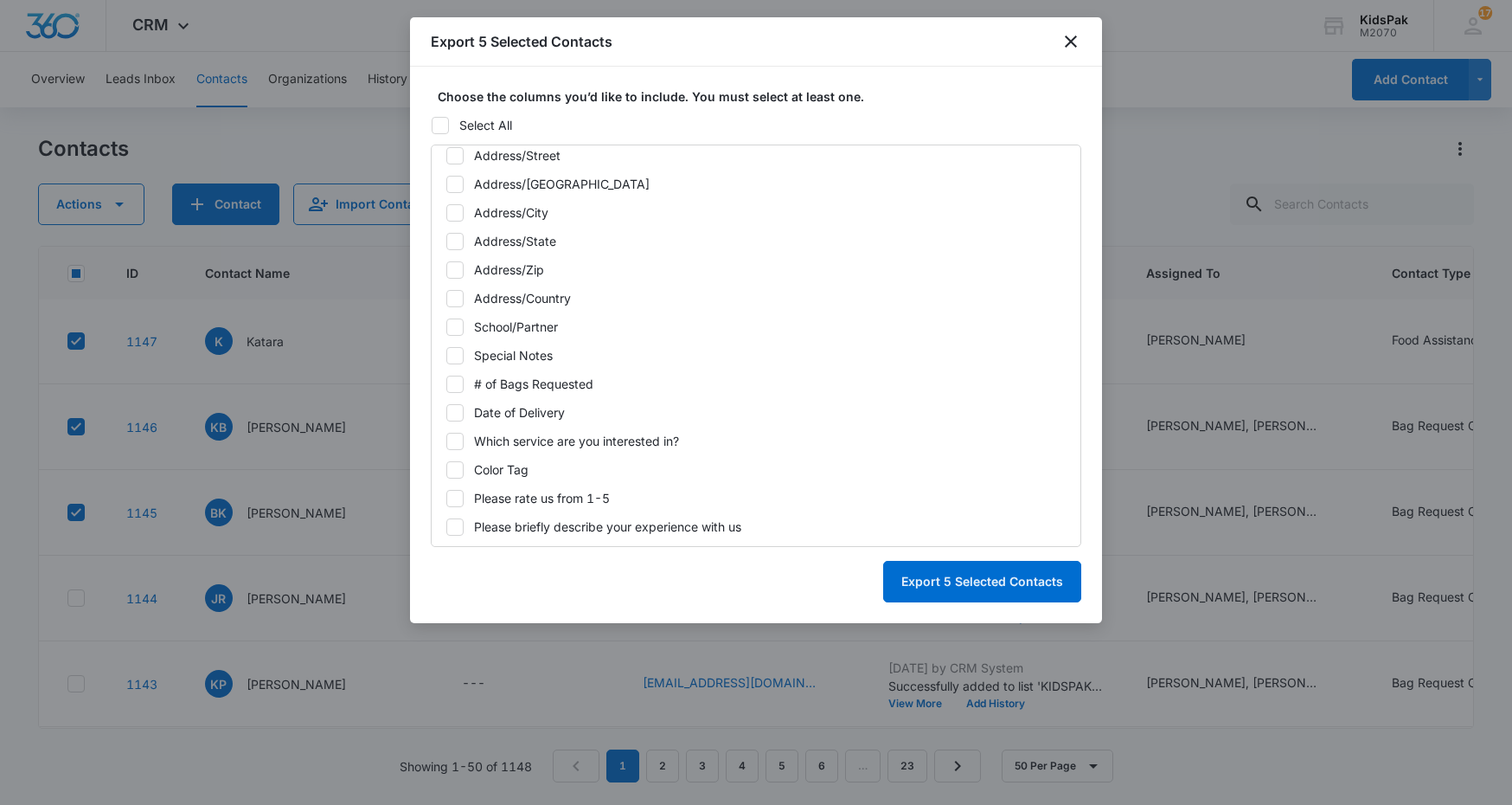
scroll to position [580, 0]
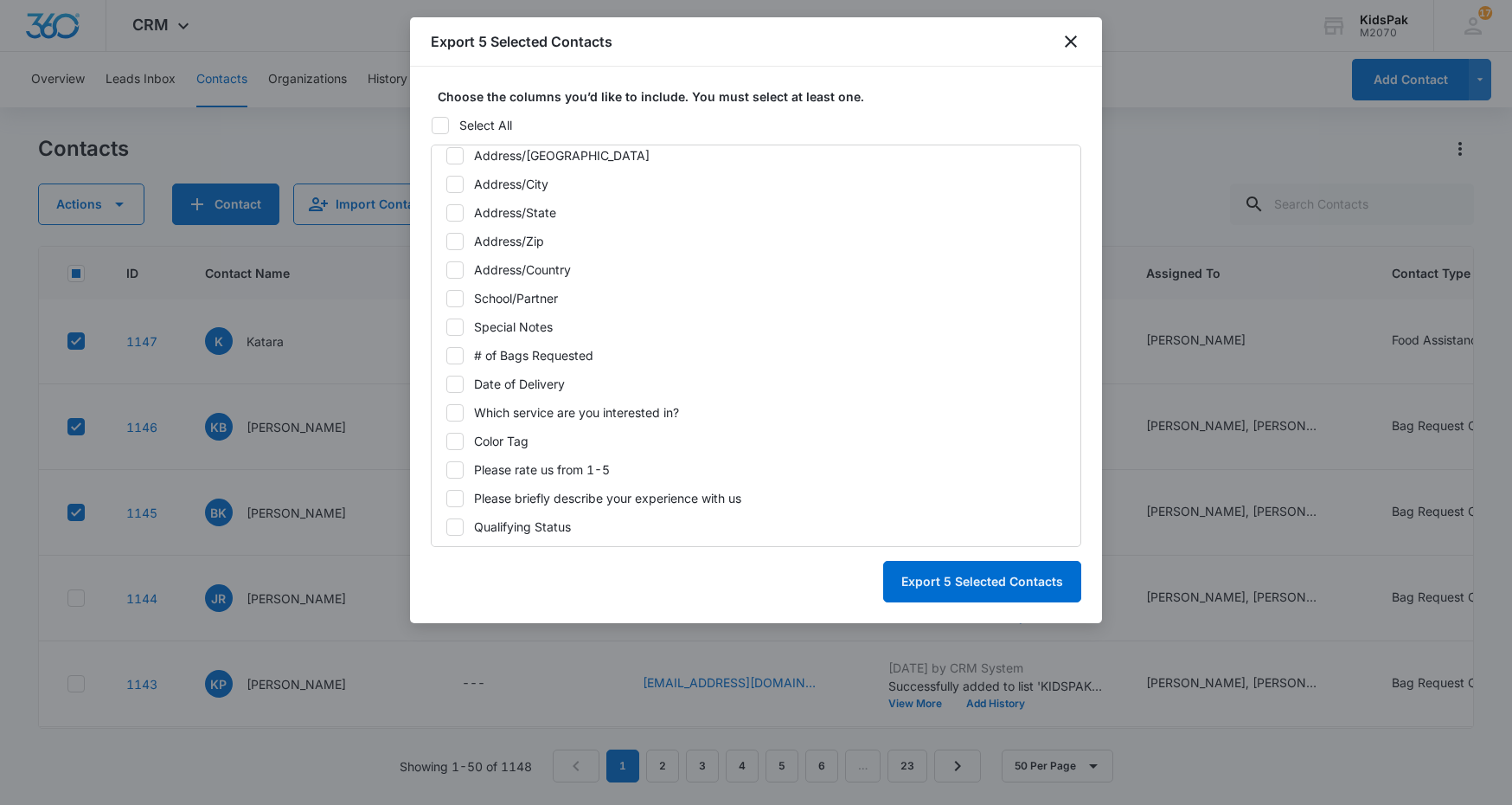
click at [455, 298] on icon at bounding box center [455, 298] width 11 height 8
click at [446, 298] on input "School/Partner" at bounding box center [445, 298] width 1 height 12
checkbox input "true"
drag, startPoint x: 455, startPoint y: 328, endPoint x: 455, endPoint y: 337, distance: 9.0
click at [455, 329] on icon at bounding box center [455, 327] width 11 height 8
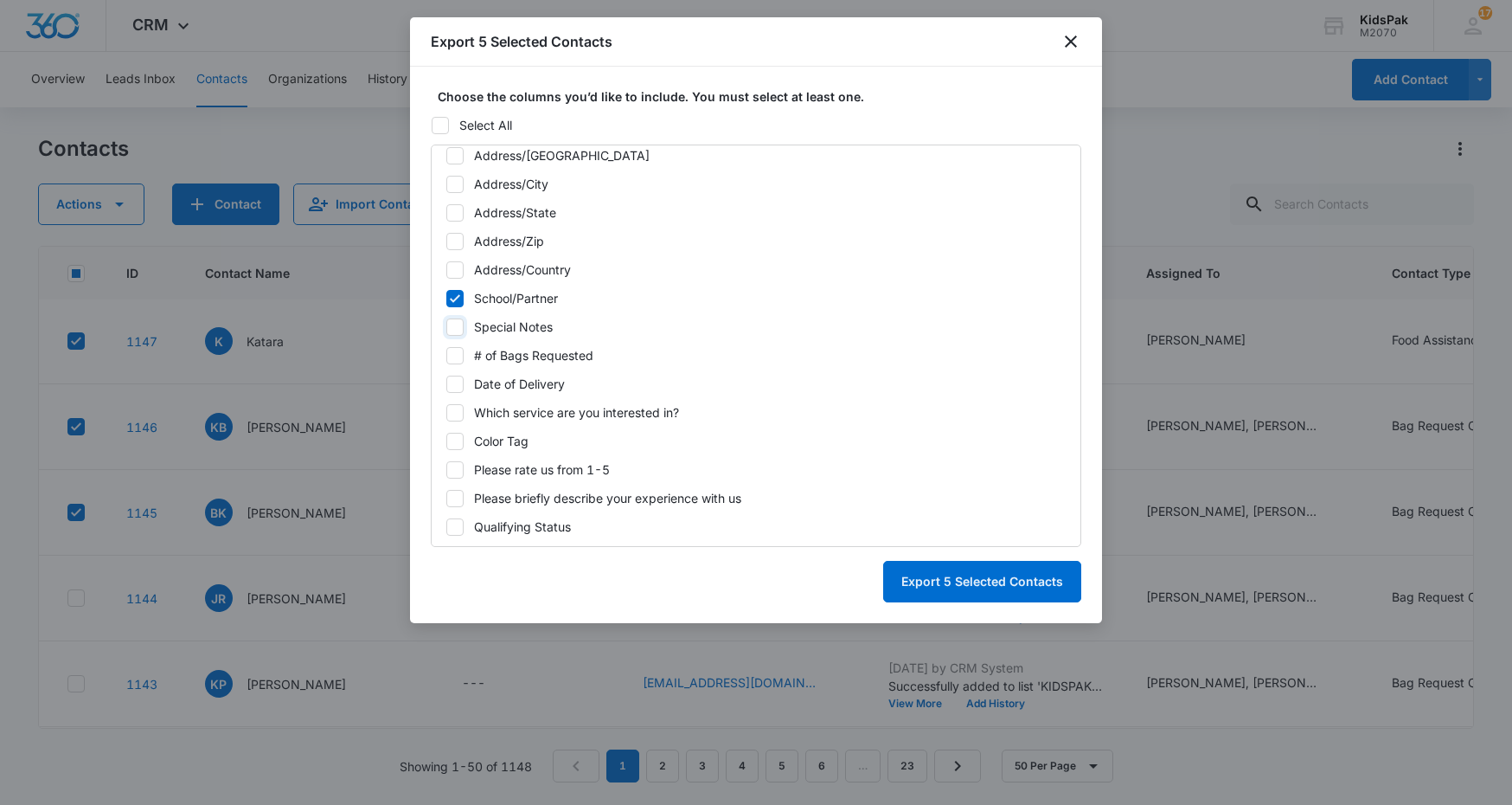
click at [446, 329] on input "Special Notes" at bounding box center [445, 327] width 1 height 12
checkbox input "true"
click at [455, 354] on icon at bounding box center [455, 356] width 16 height 16
click at [446, 354] on input "# of Bags Requested" at bounding box center [445, 356] width 1 height 12
checkbox input "true"
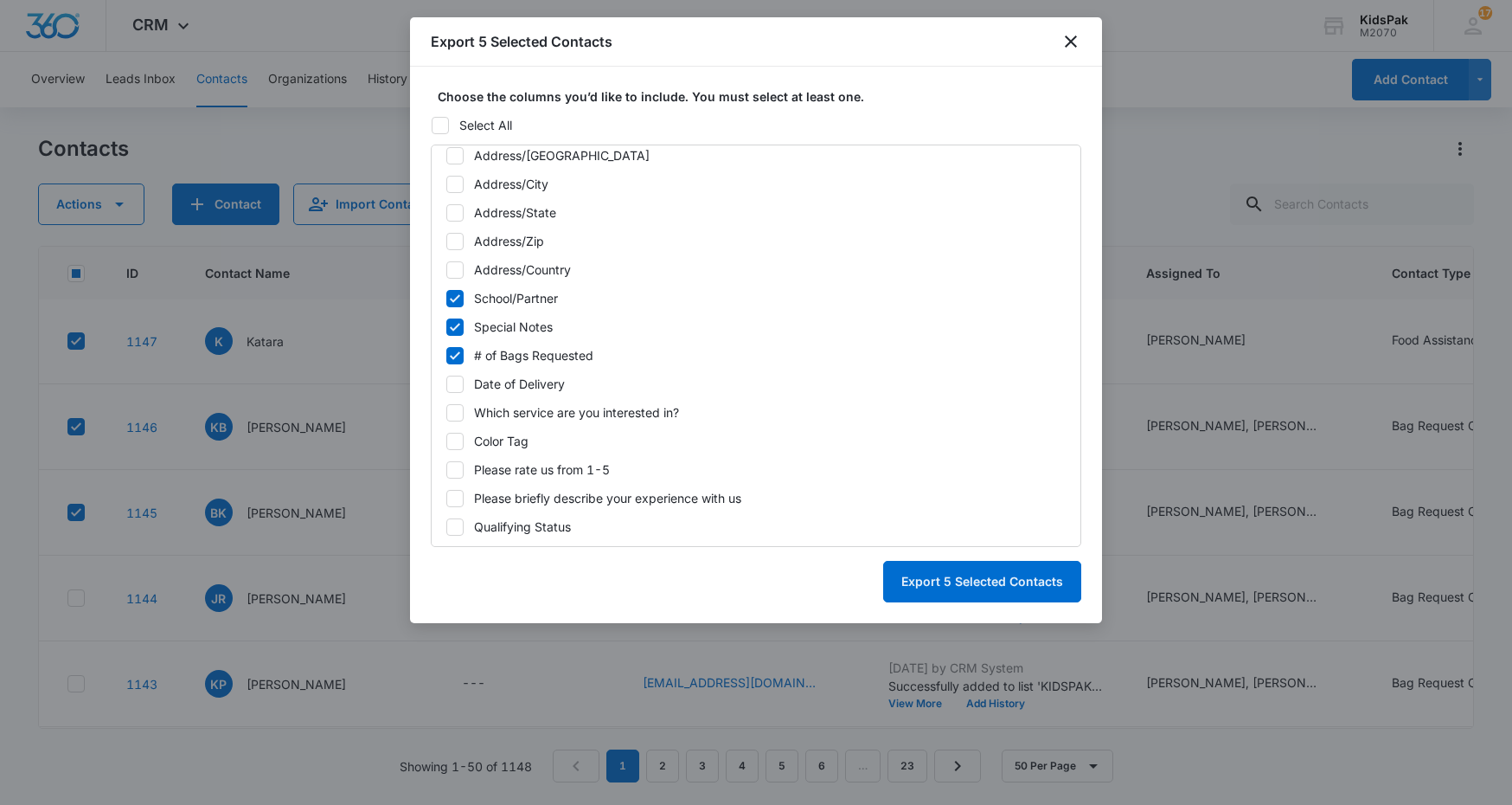
click at [457, 386] on icon at bounding box center [455, 384] width 16 height 16
click at [446, 386] on input "Date of Delivery" at bounding box center [445, 384] width 1 height 12
checkbox input "true"
click at [964, 579] on button "Export 5 Selected Contacts" at bounding box center [982, 581] width 198 height 42
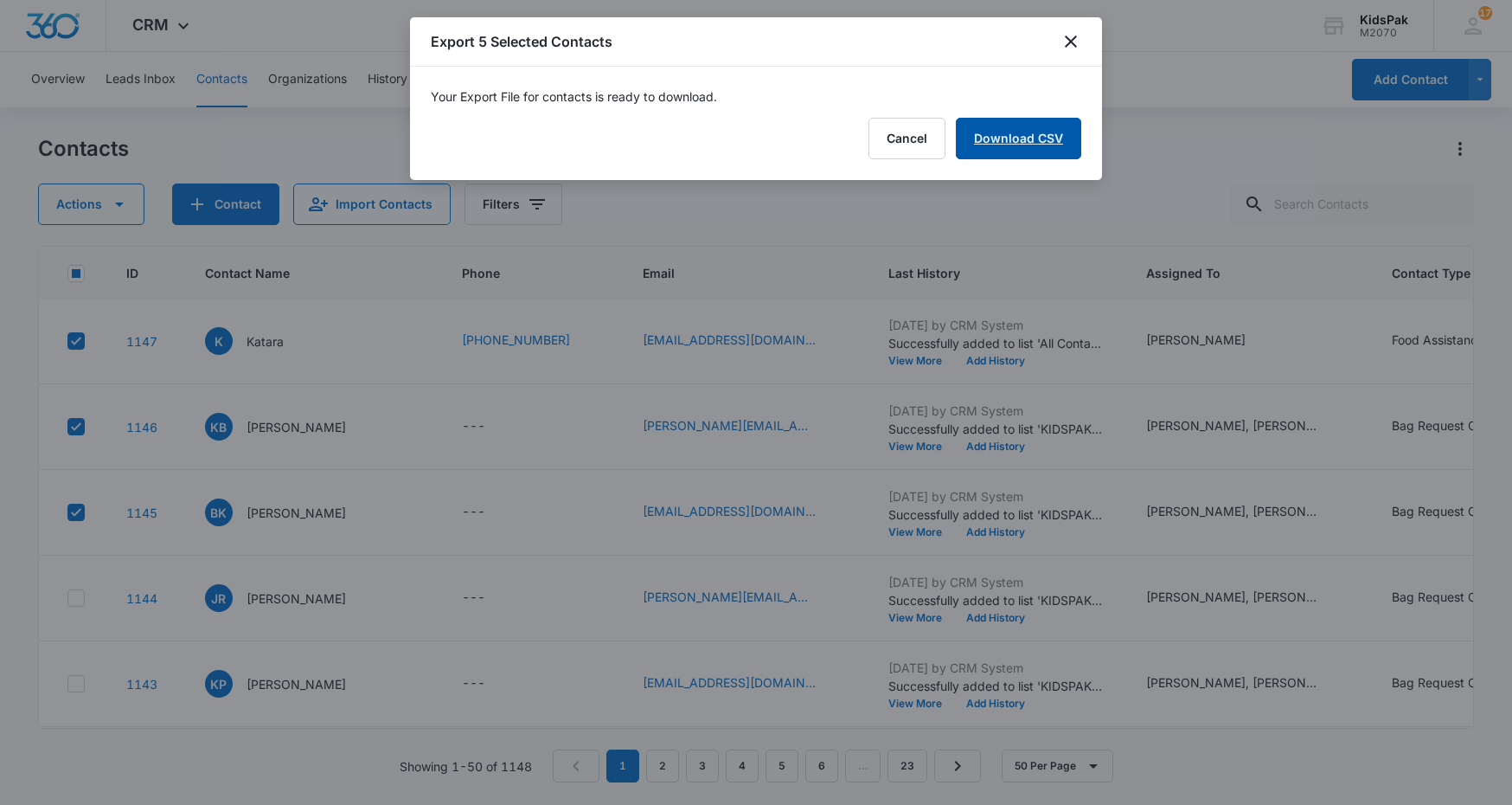
click at [1039, 129] on link "Download CSV" at bounding box center [1018, 138] width 125 height 42
click at [1079, 131] on button "Finish" at bounding box center [1045, 138] width 73 height 42
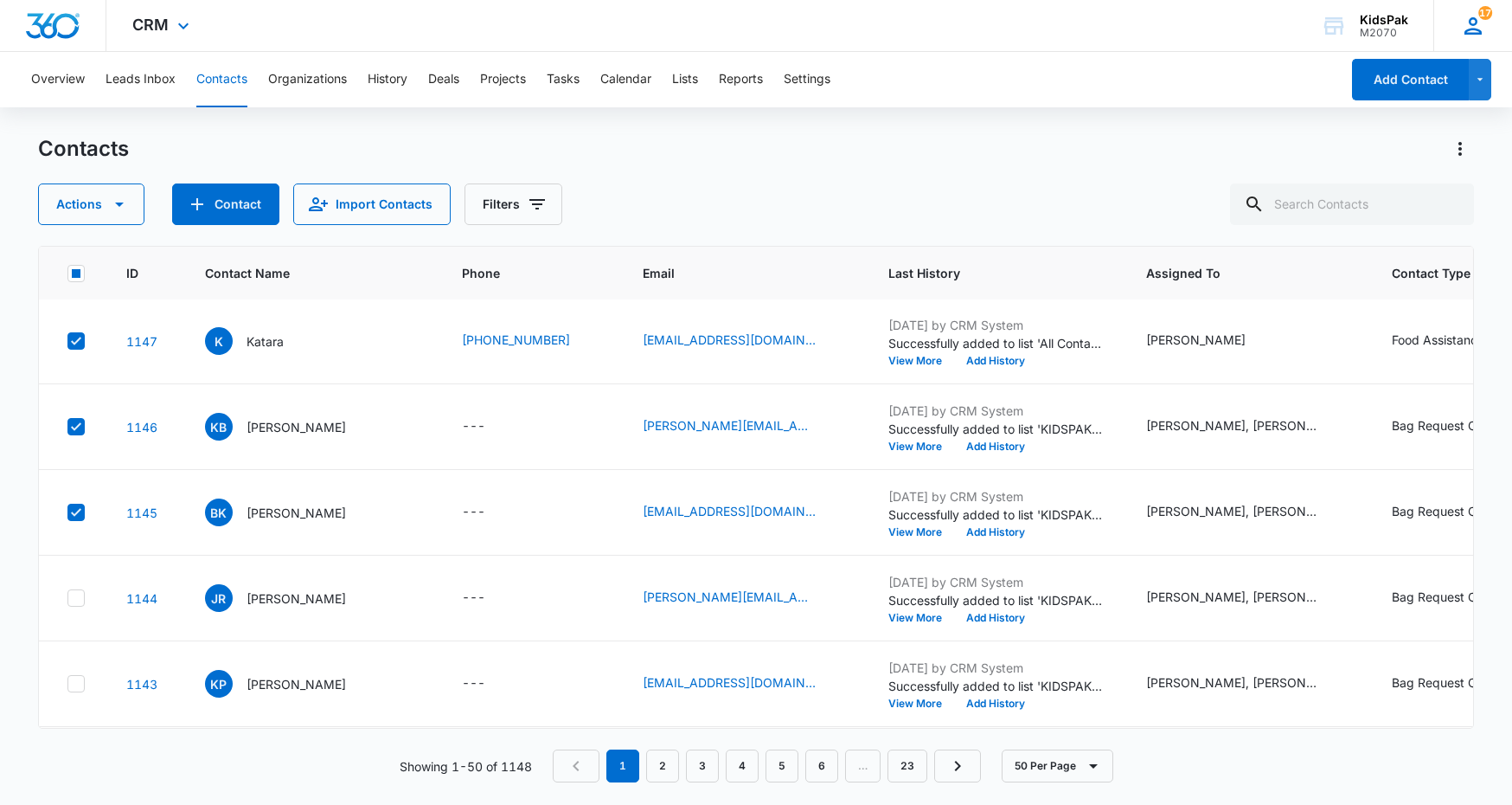
click at [1471, 26] on icon at bounding box center [1473, 25] width 26 height 26
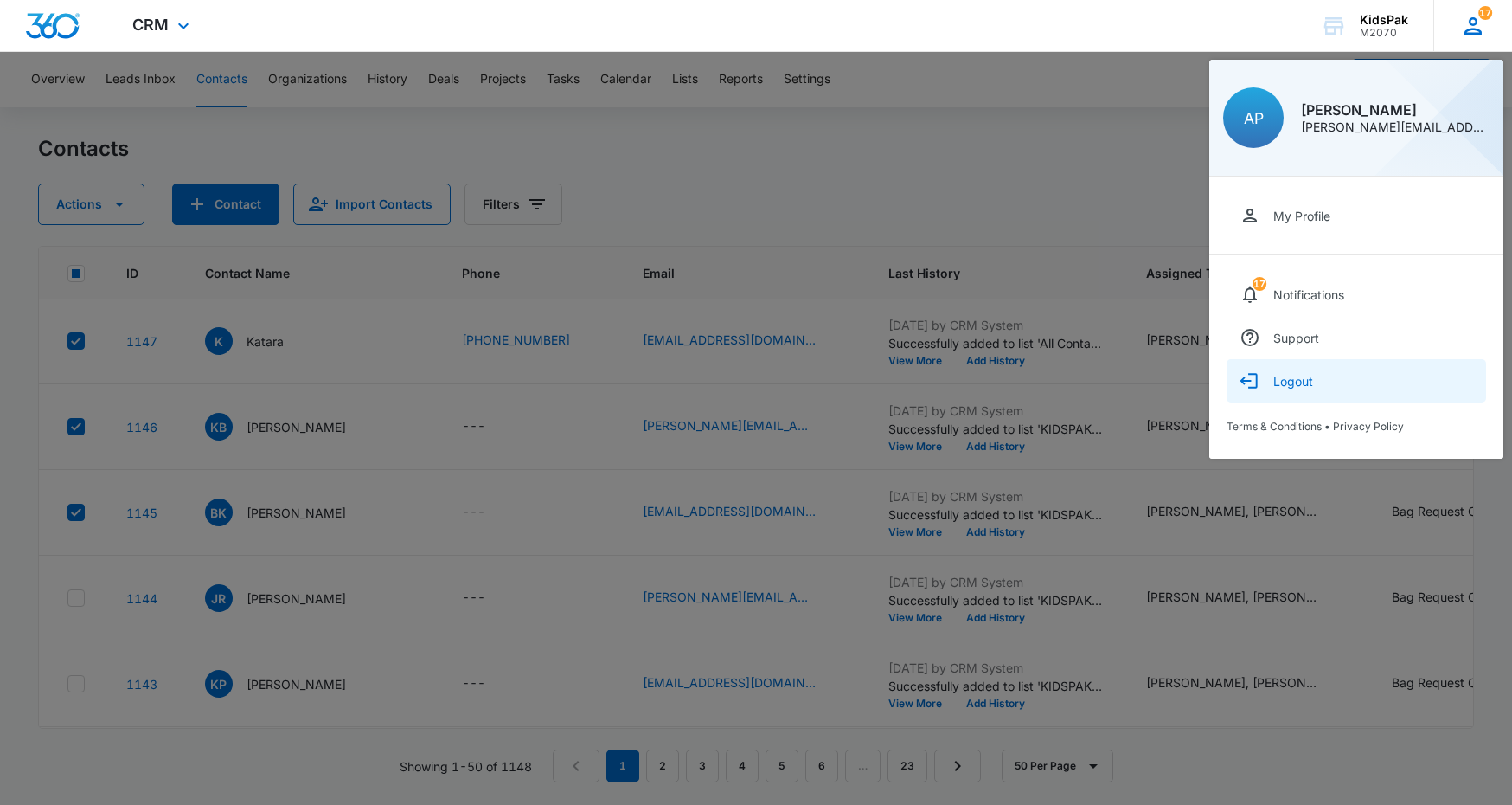
click at [1281, 382] on div "Logout" at bounding box center [1292, 381] width 40 height 15
